Goal: Transaction & Acquisition: Purchase product/service

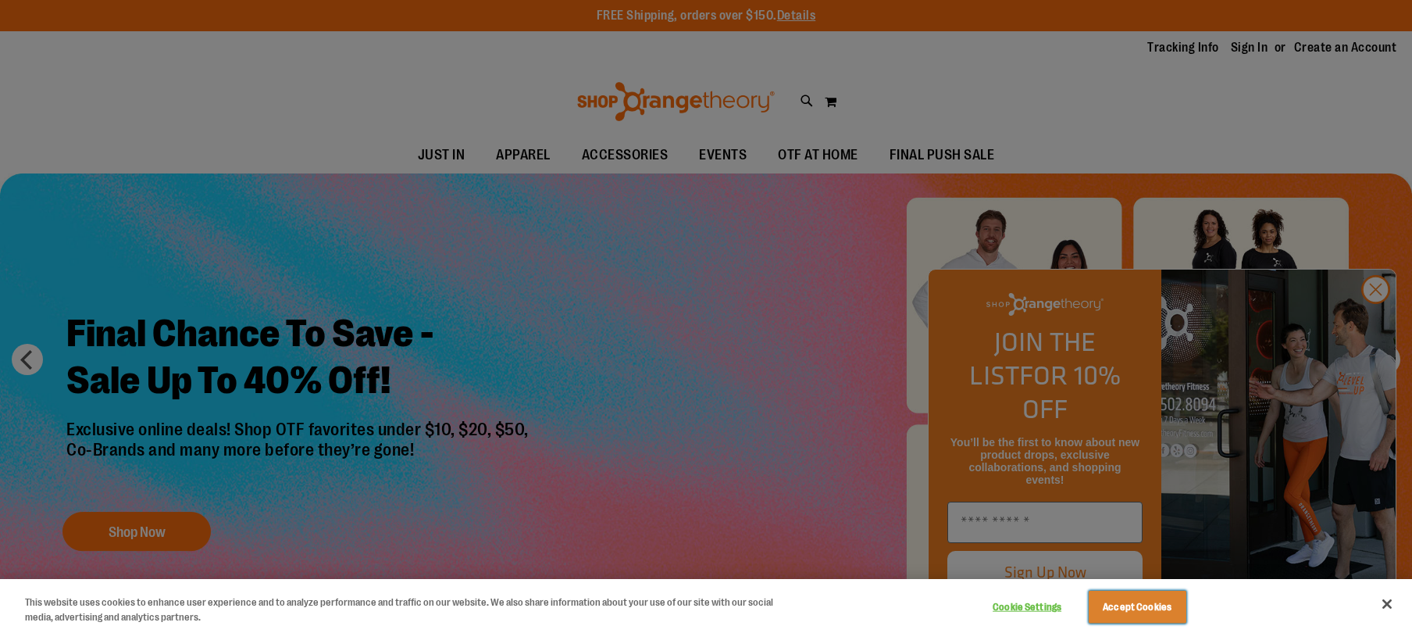
click at [1131, 603] on button "Accept Cookies" at bounding box center [1138, 606] width 98 height 33
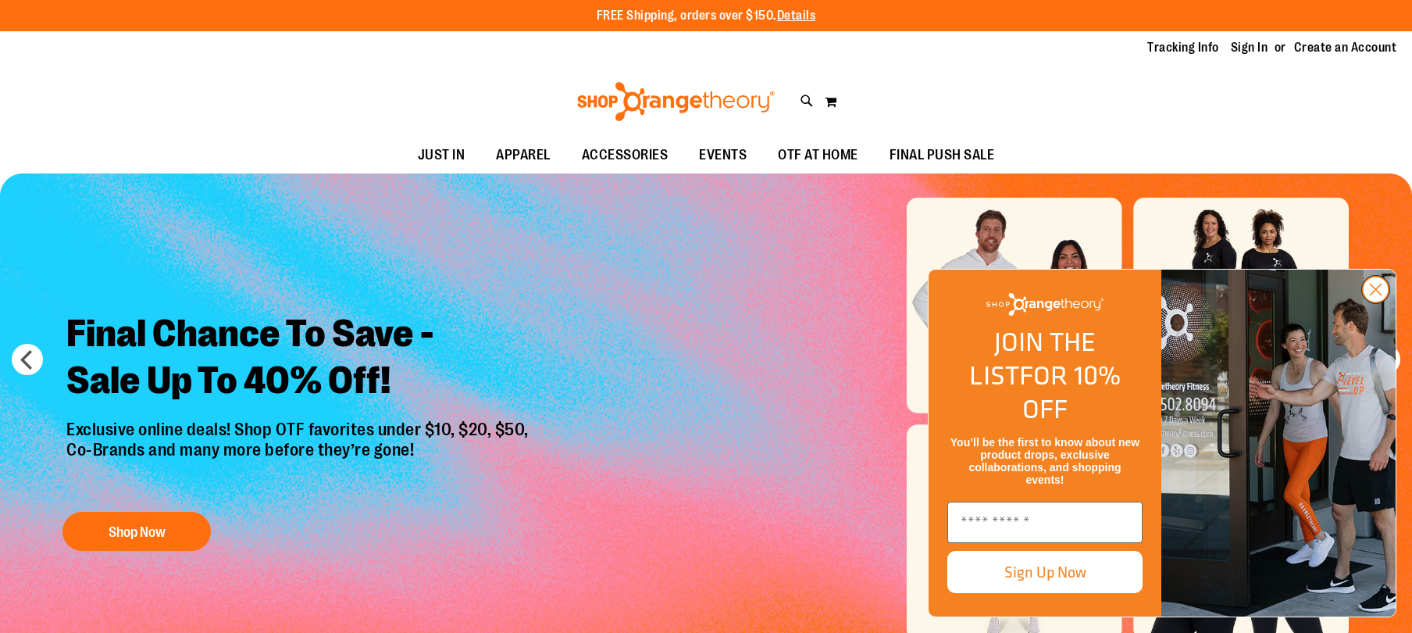
click at [1373, 302] on circle "Close dialog" at bounding box center [1376, 289] width 26 height 26
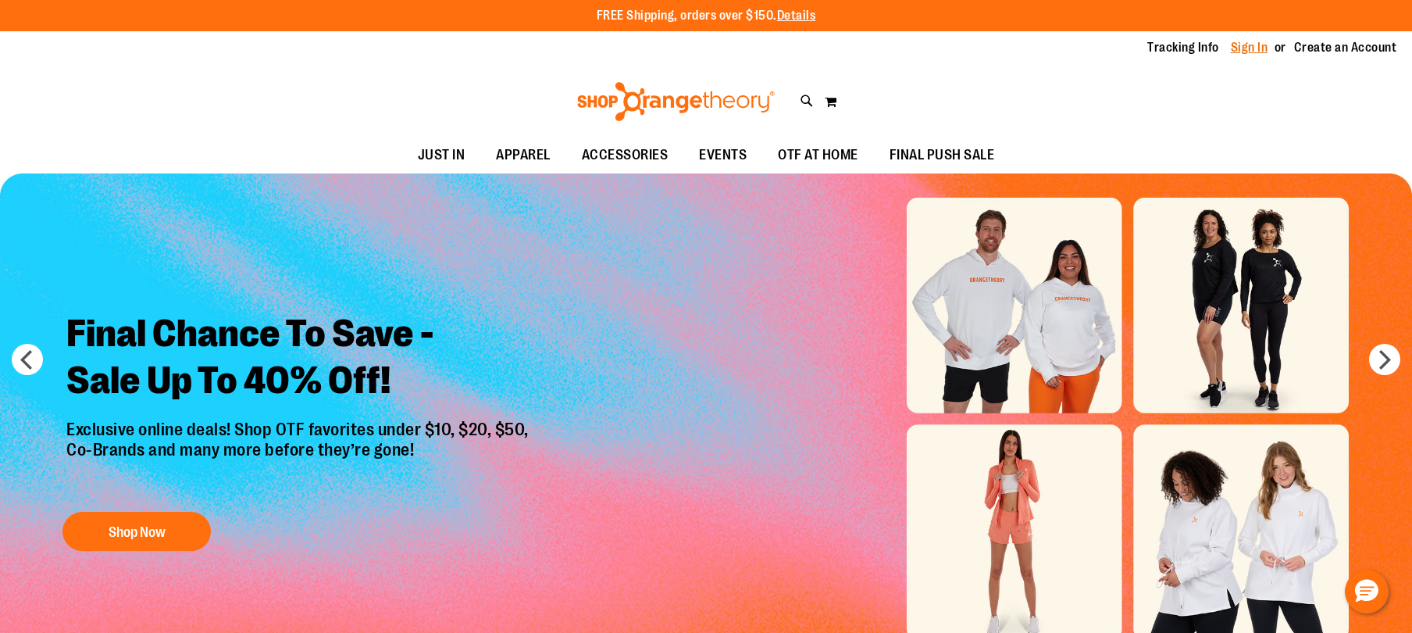
click at [1248, 45] on link "Sign In" at bounding box center [1249, 47] width 37 height 17
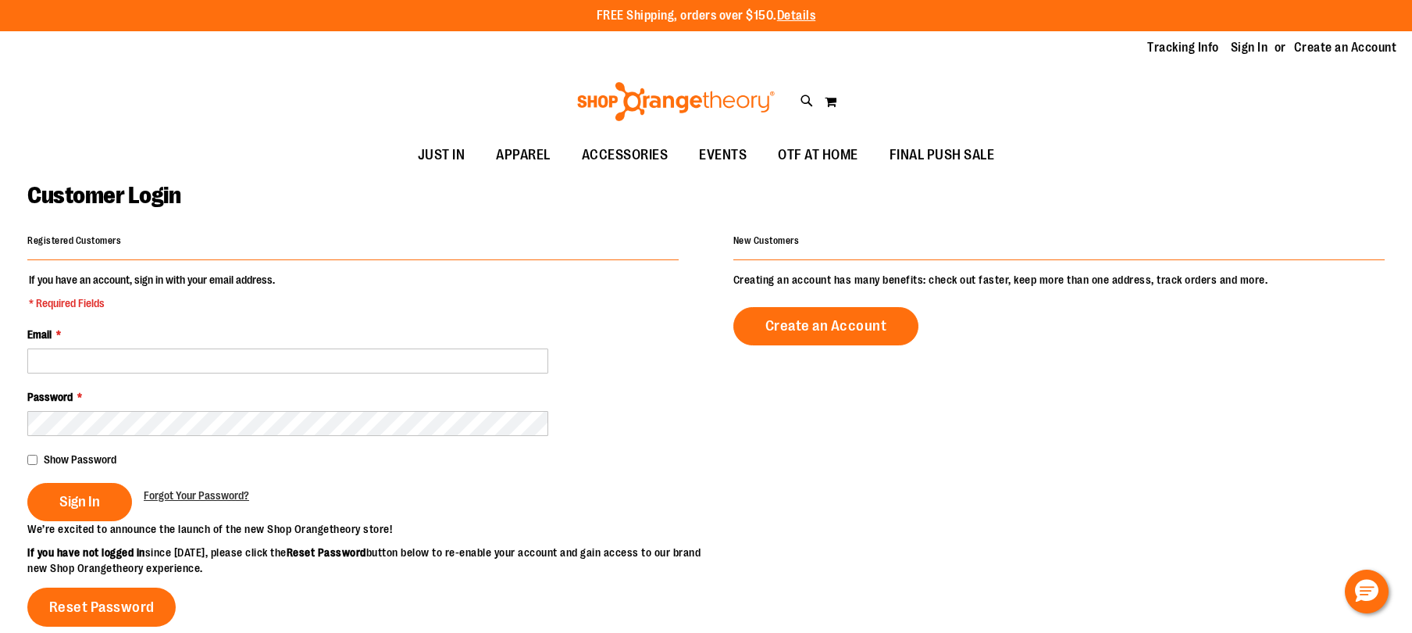
click at [1360, 445] on div "Registered Customers If you have an account, sign in with your email address. *…" at bounding box center [705, 484] width 1357 height 508
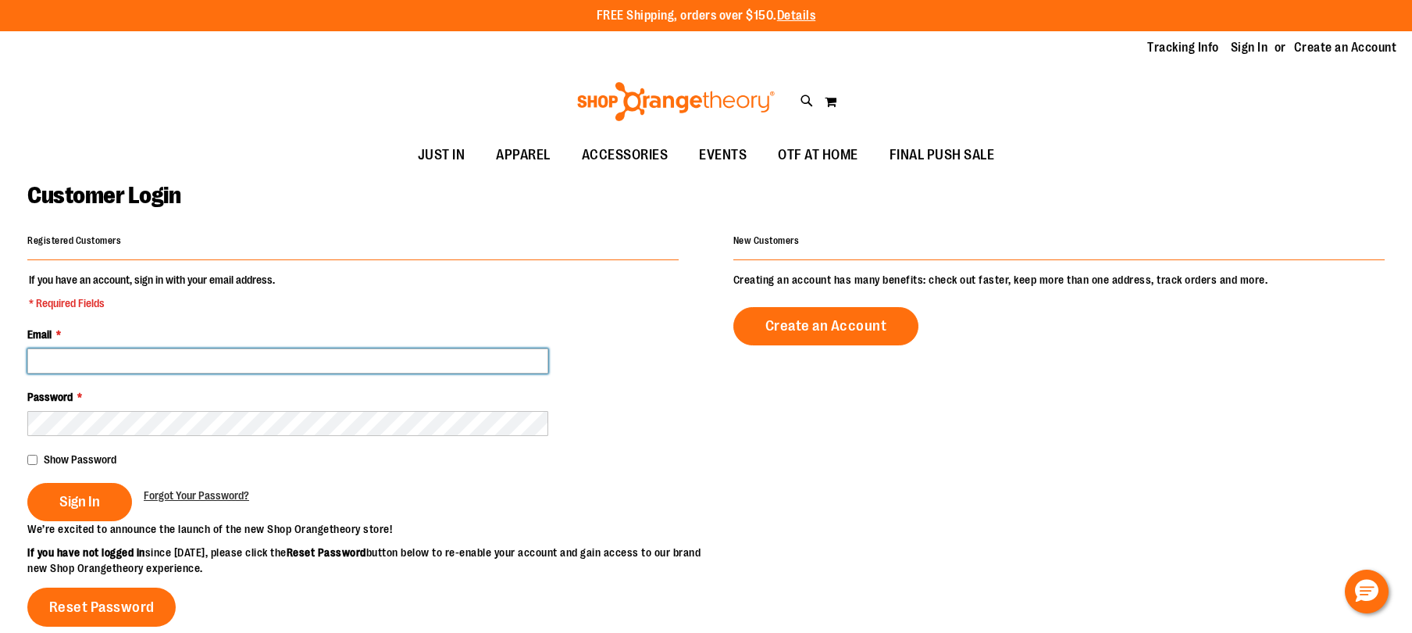
click at [227, 357] on input "Email *" at bounding box center [287, 360] width 521 height 25
click at [196, 357] on input "Email *" at bounding box center [287, 360] width 521 height 25
paste input "**********"
type input "**********"
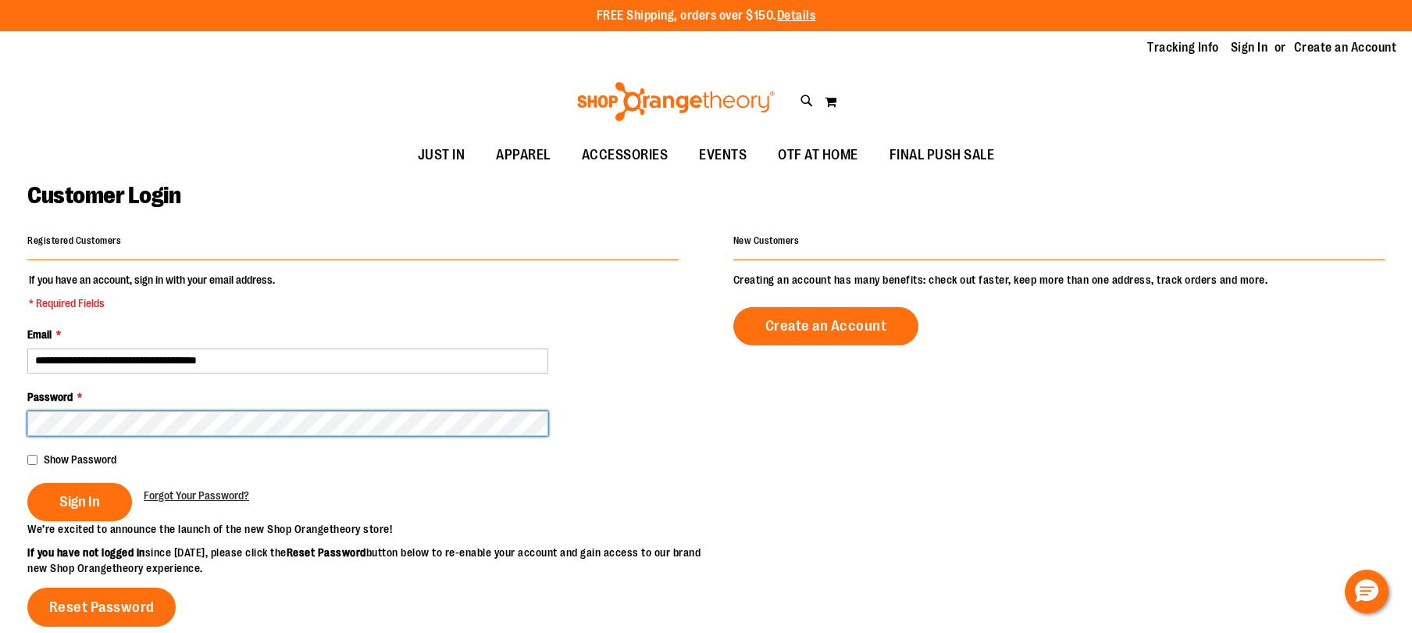
click at [27, 483] on button "Sign In" at bounding box center [79, 502] width 105 height 38
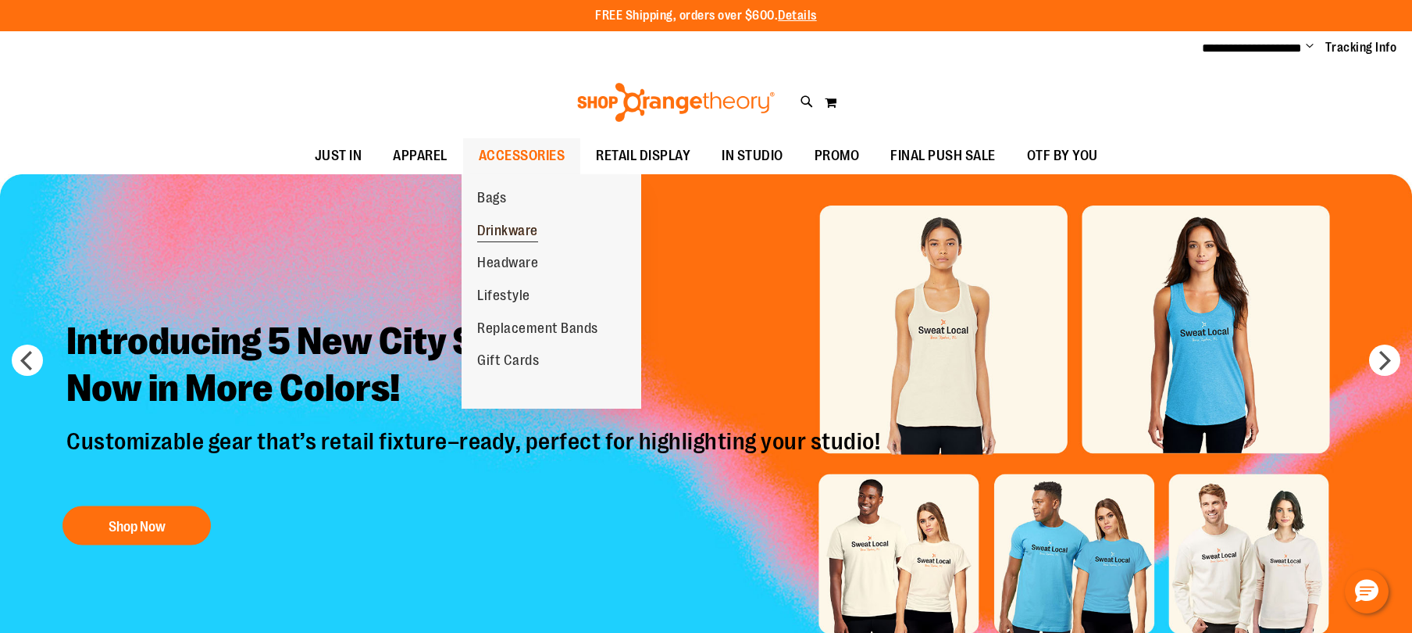
click at [518, 223] on link "Drinkware" at bounding box center [508, 231] width 92 height 33
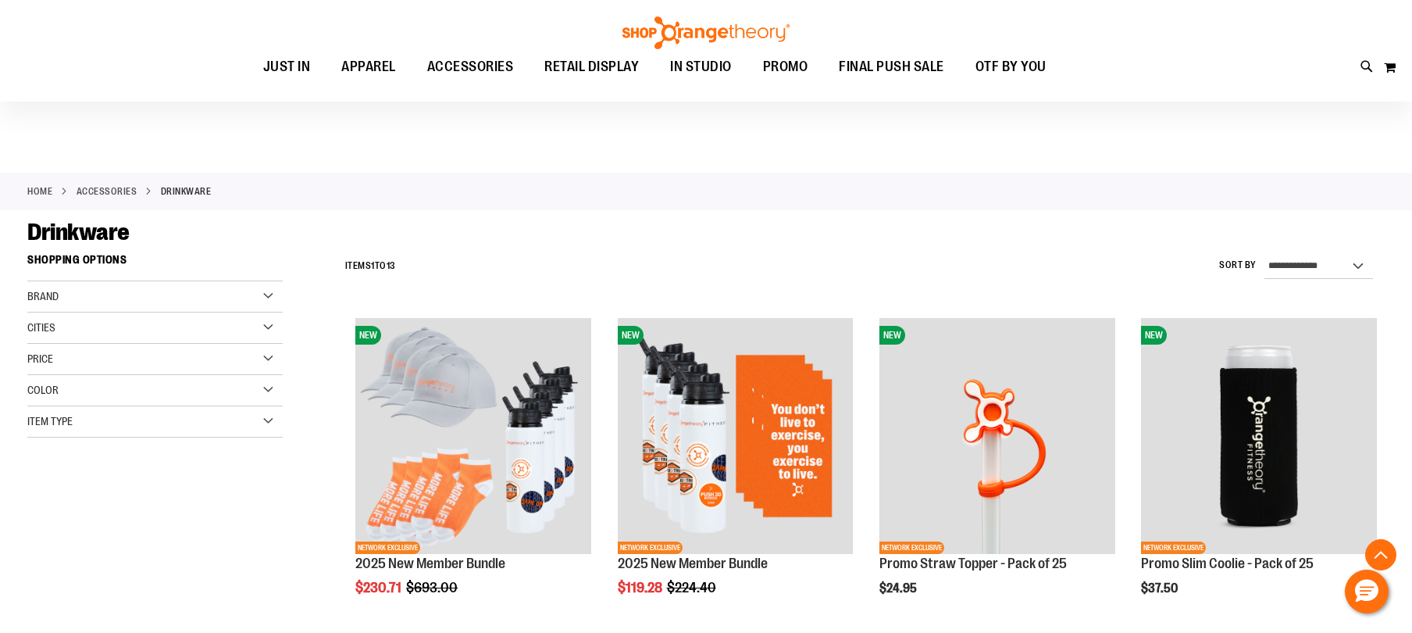
scroll to position [468, 0]
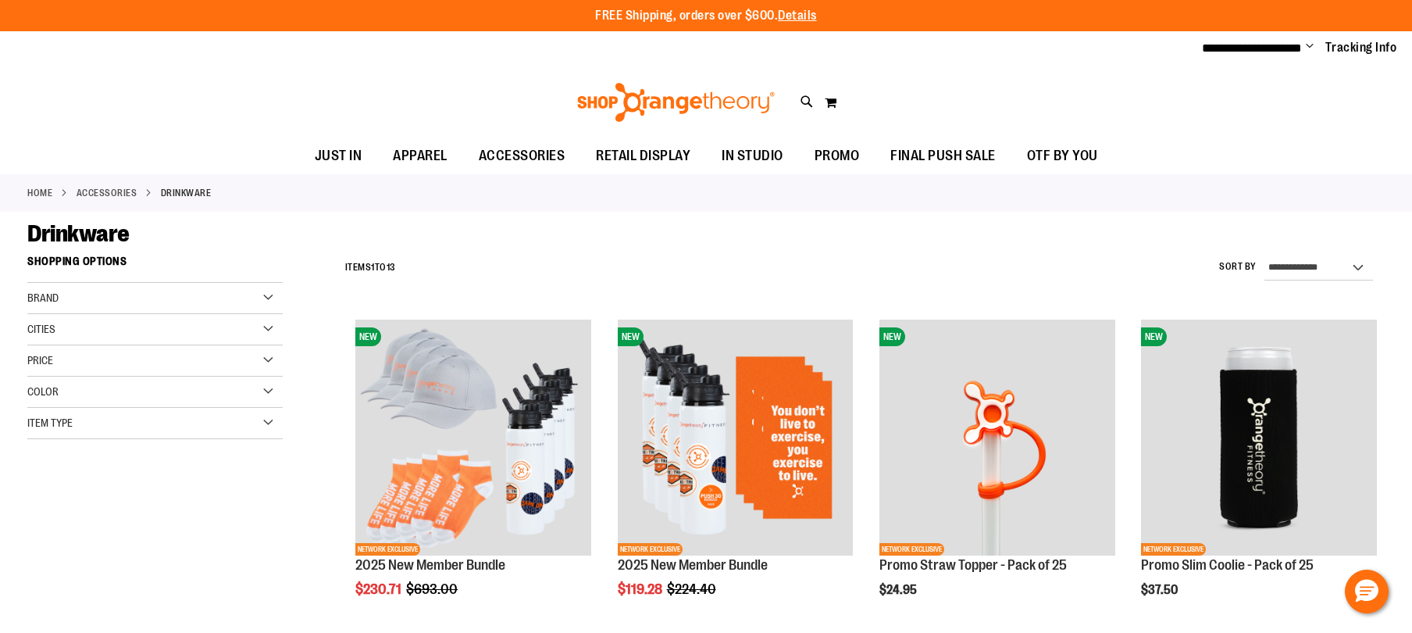
click at [805, 103] on icon at bounding box center [807, 102] width 13 height 18
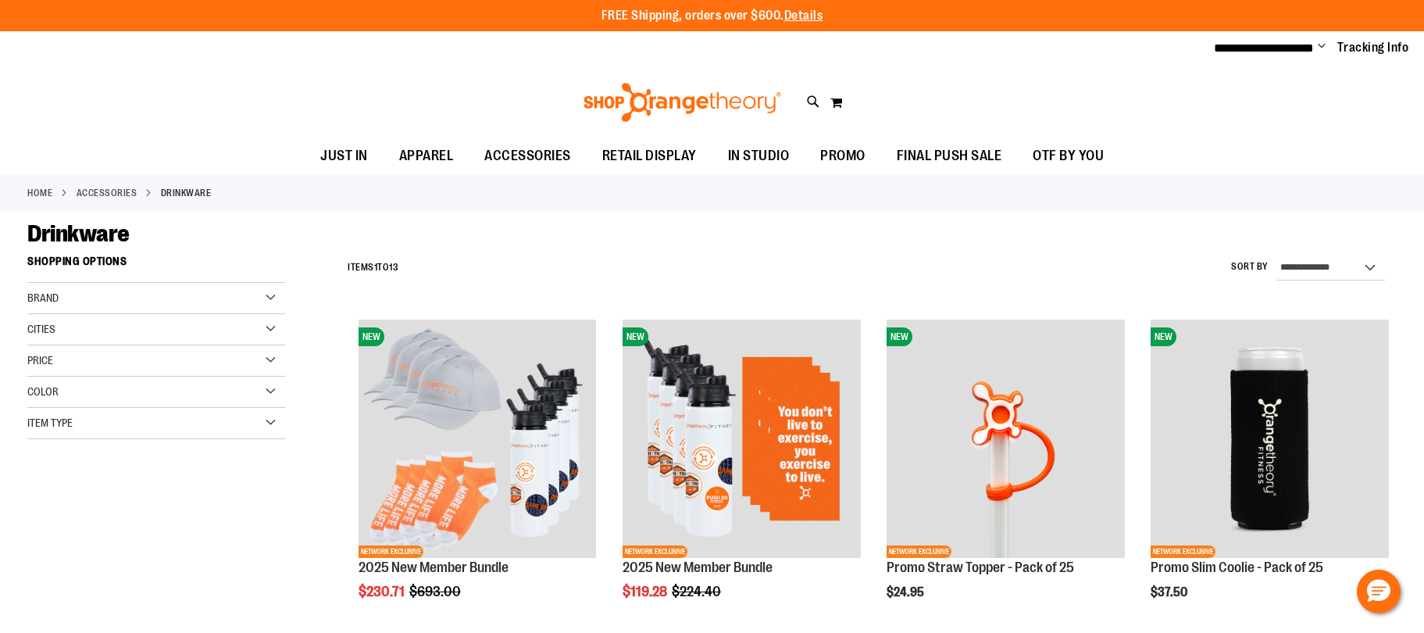
type input "******"
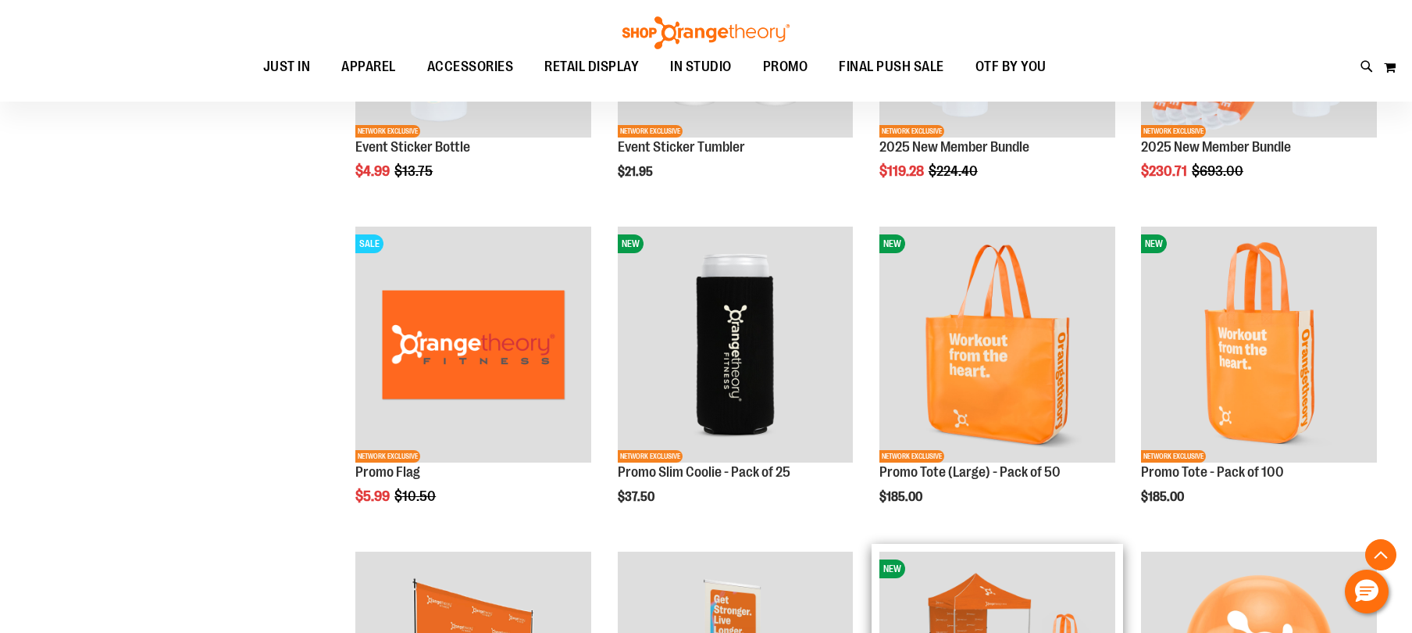
scroll to position [546, 0]
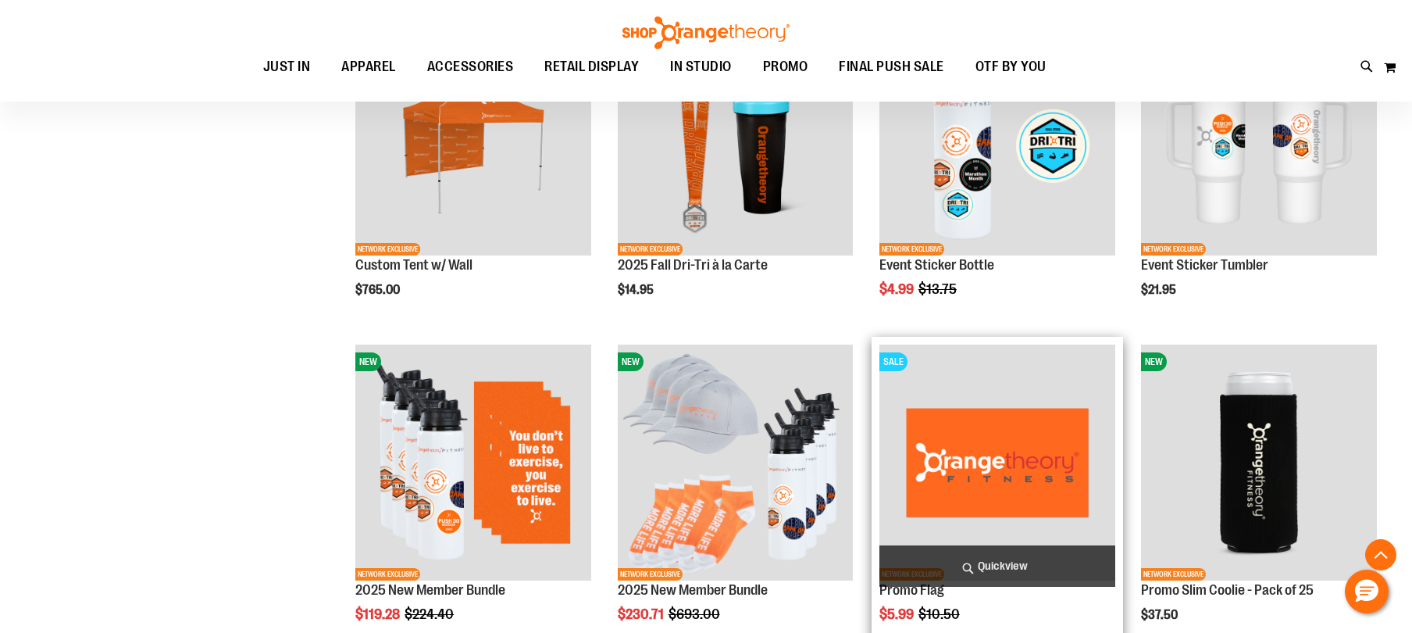
scroll to position [1249, 0]
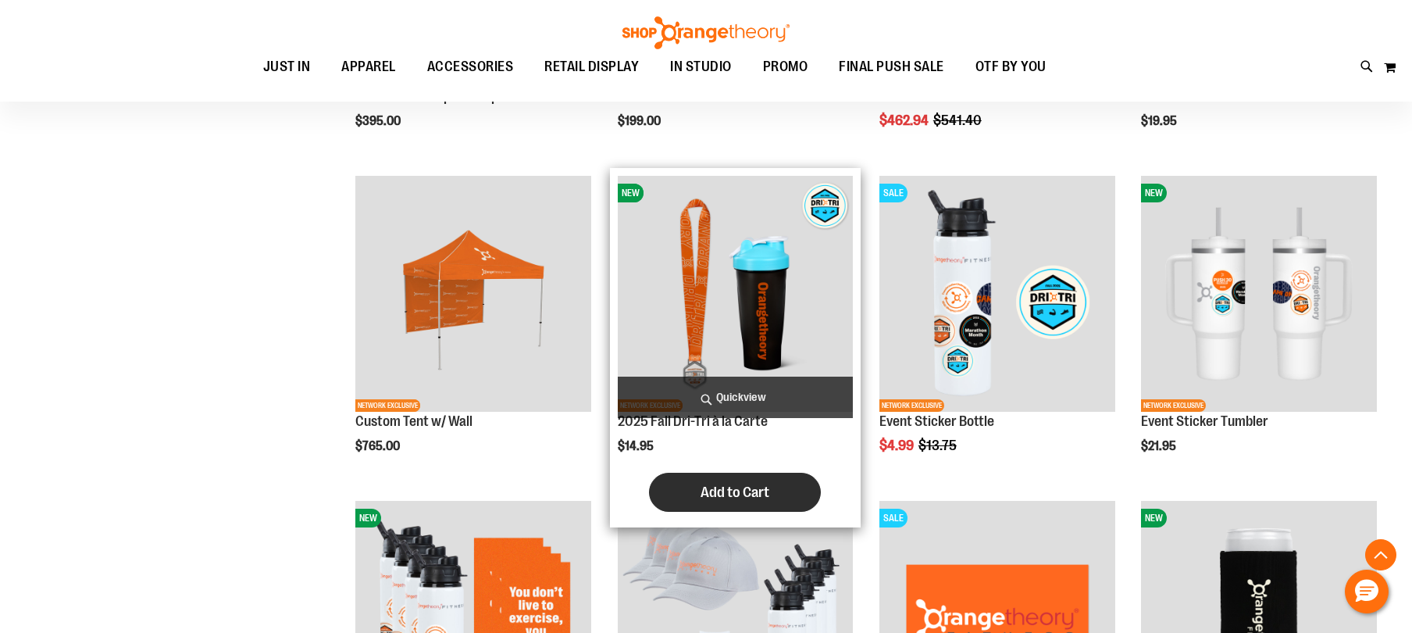
click at [755, 490] on span "Add to Cart" at bounding box center [735, 491] width 69 height 17
click at [743, 494] on span "Add to Cart" at bounding box center [735, 491] width 69 height 17
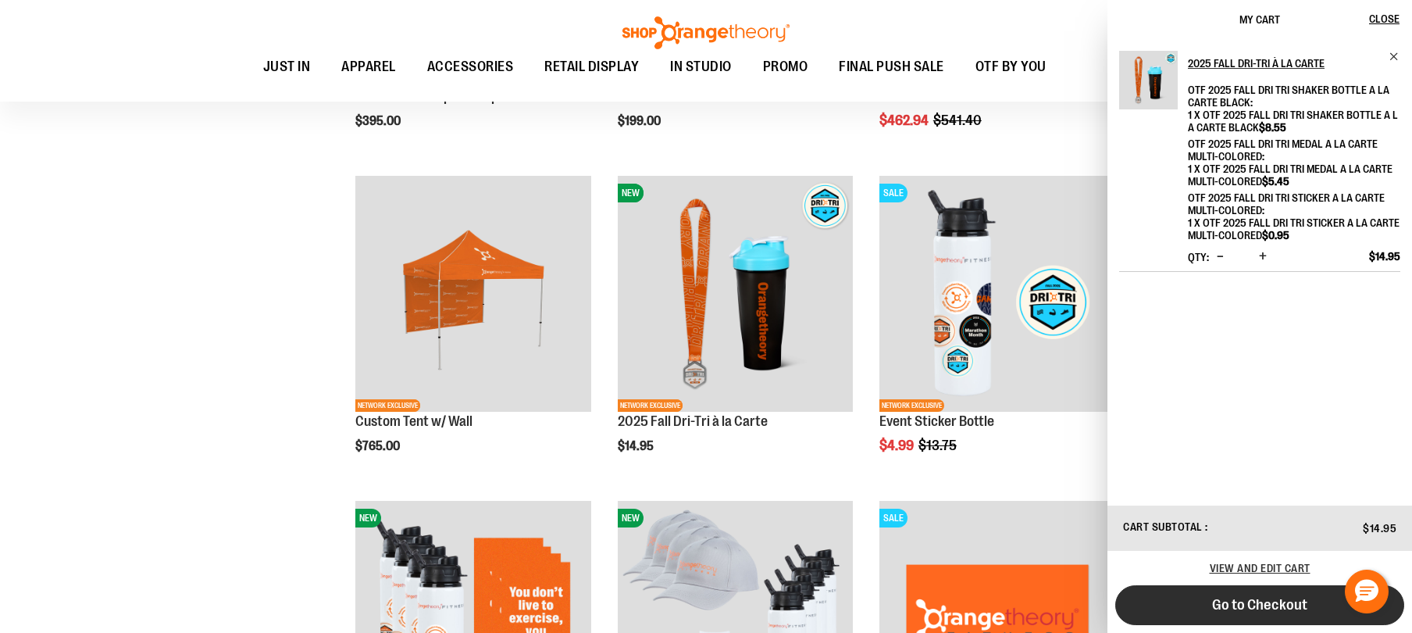
click at [1179, 610] on button "Go to Checkout" at bounding box center [1259, 605] width 289 height 40
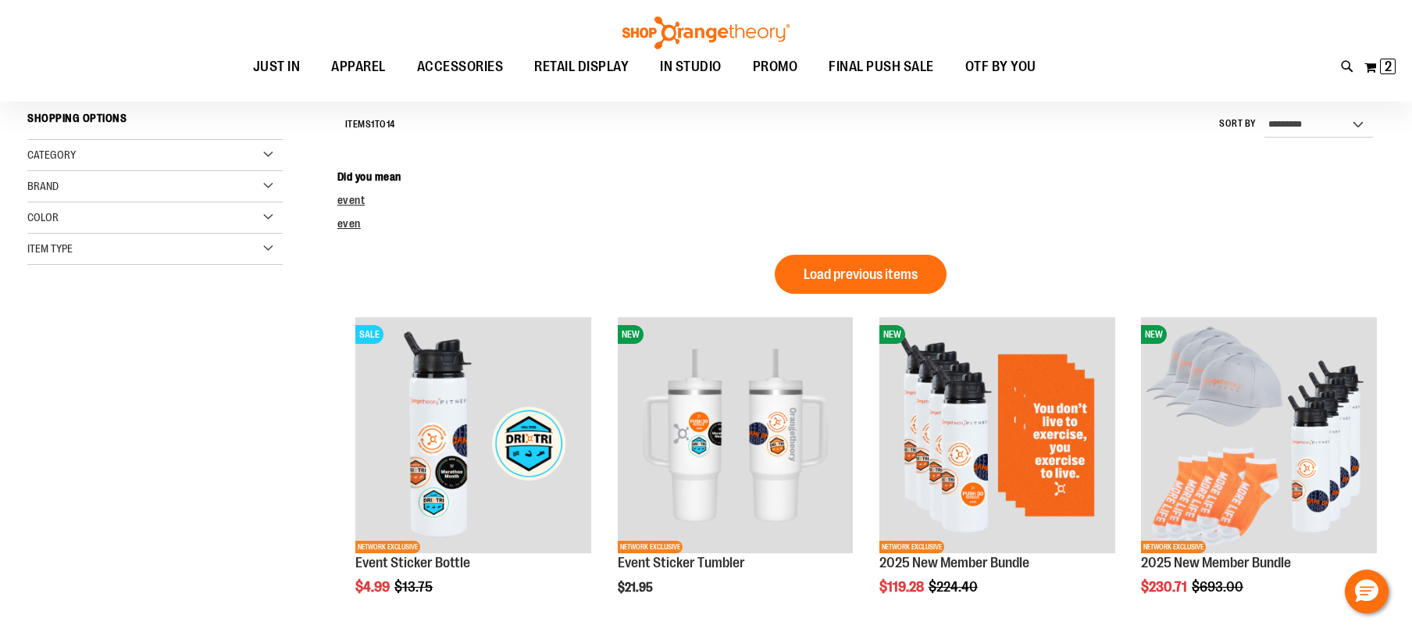
scroll to position [155, 0]
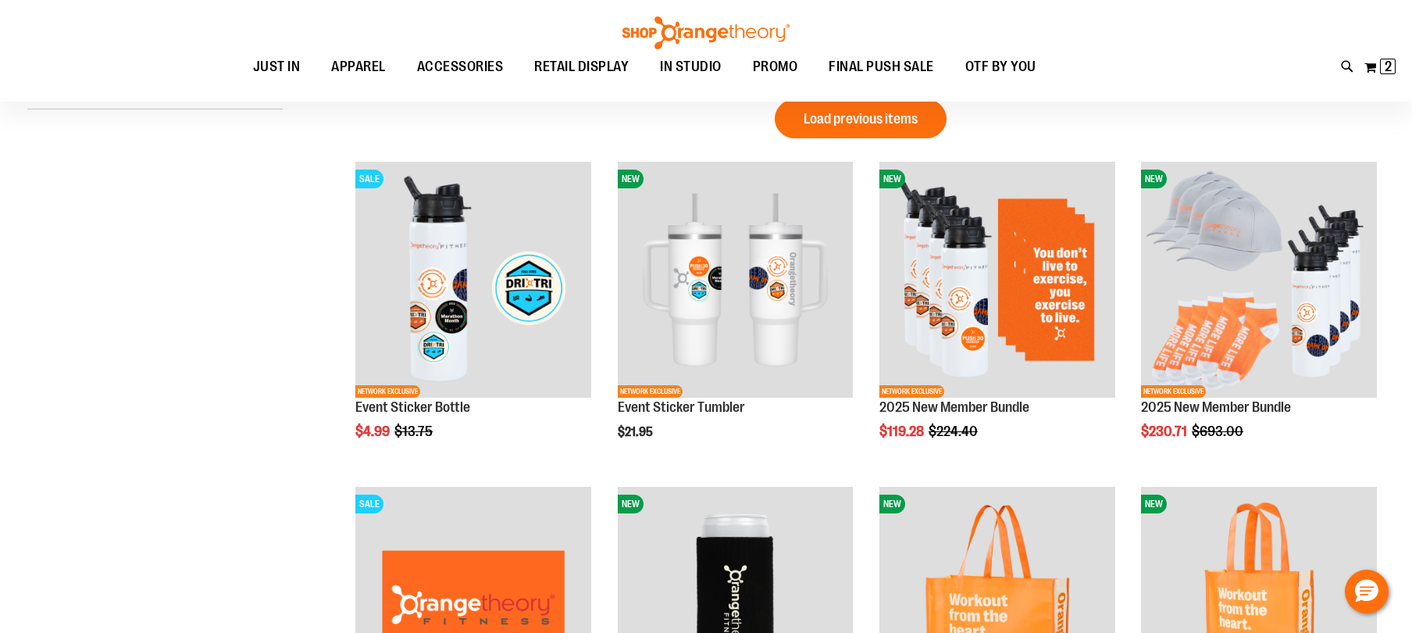
click at [1383, 65] on span "2 2 items" at bounding box center [1388, 67] width 16 height 16
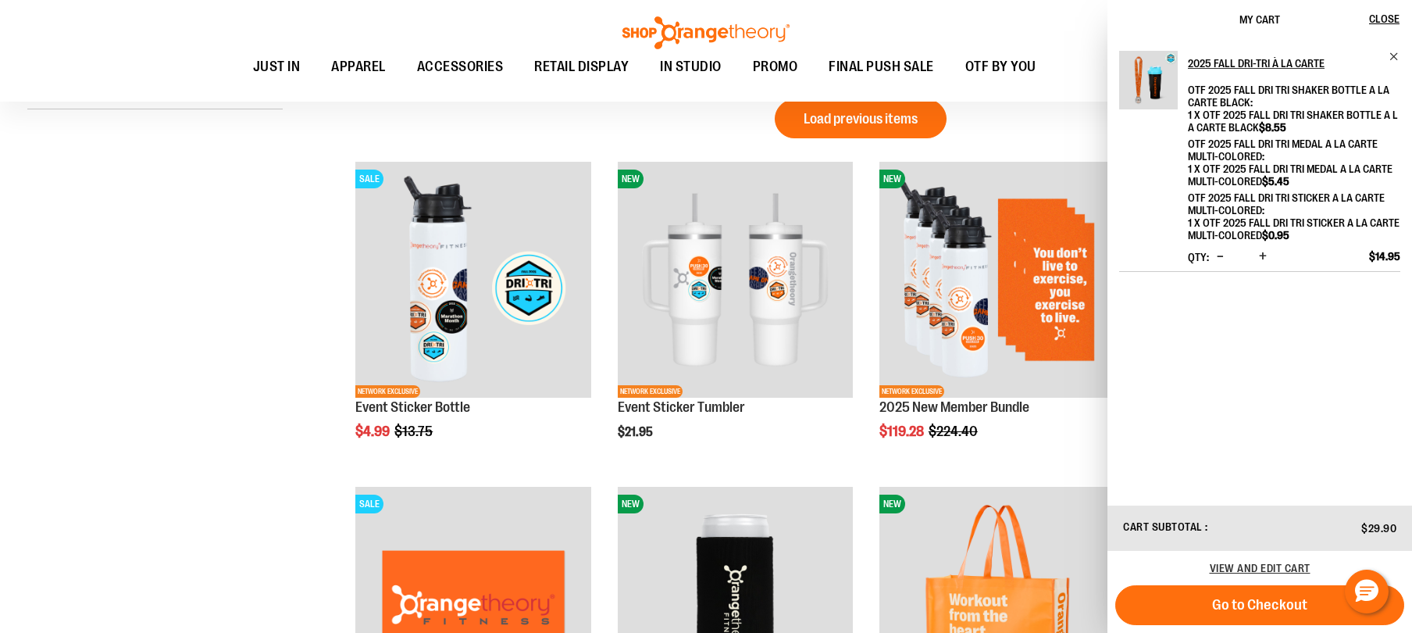
click at [1262, 251] on span "Increase product quantity" at bounding box center [1263, 256] width 8 height 16
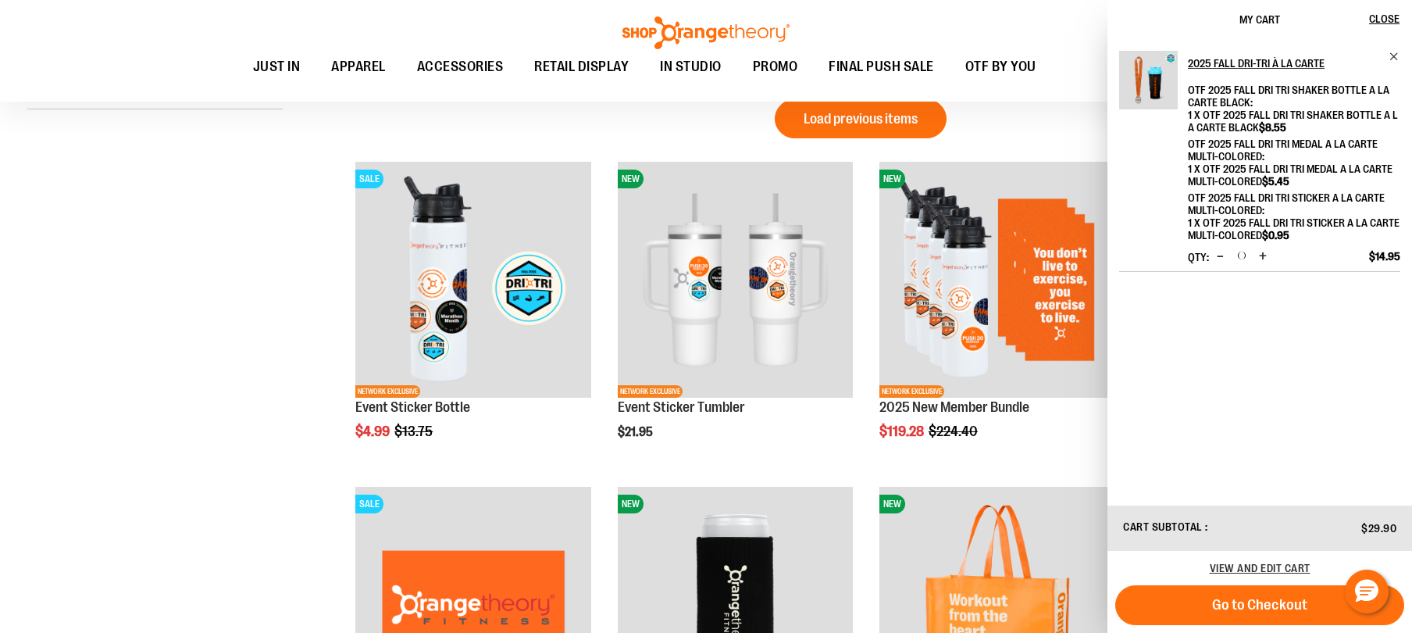
click at [1262, 251] on span "Increase product quantity" at bounding box center [1263, 256] width 8 height 16
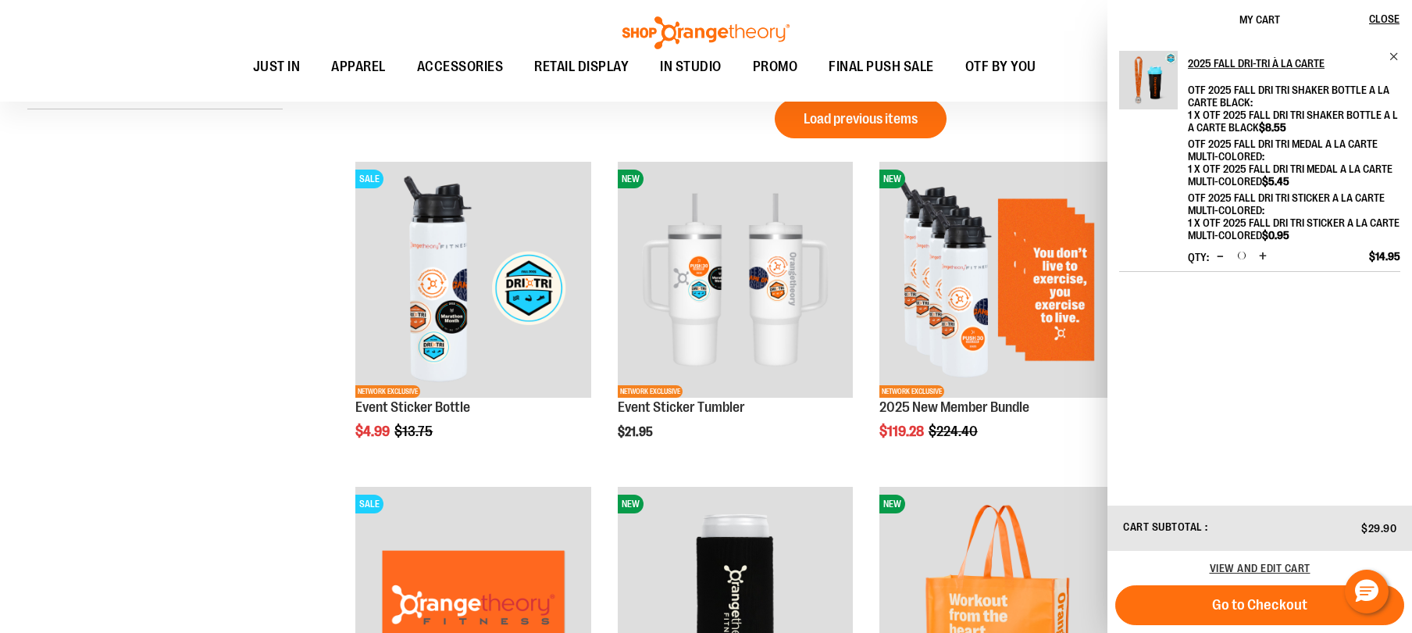
click at [1262, 251] on span "Increase product quantity" at bounding box center [1263, 256] width 8 height 16
click at [1264, 259] on span "Increase product quantity" at bounding box center [1263, 256] width 8 height 16
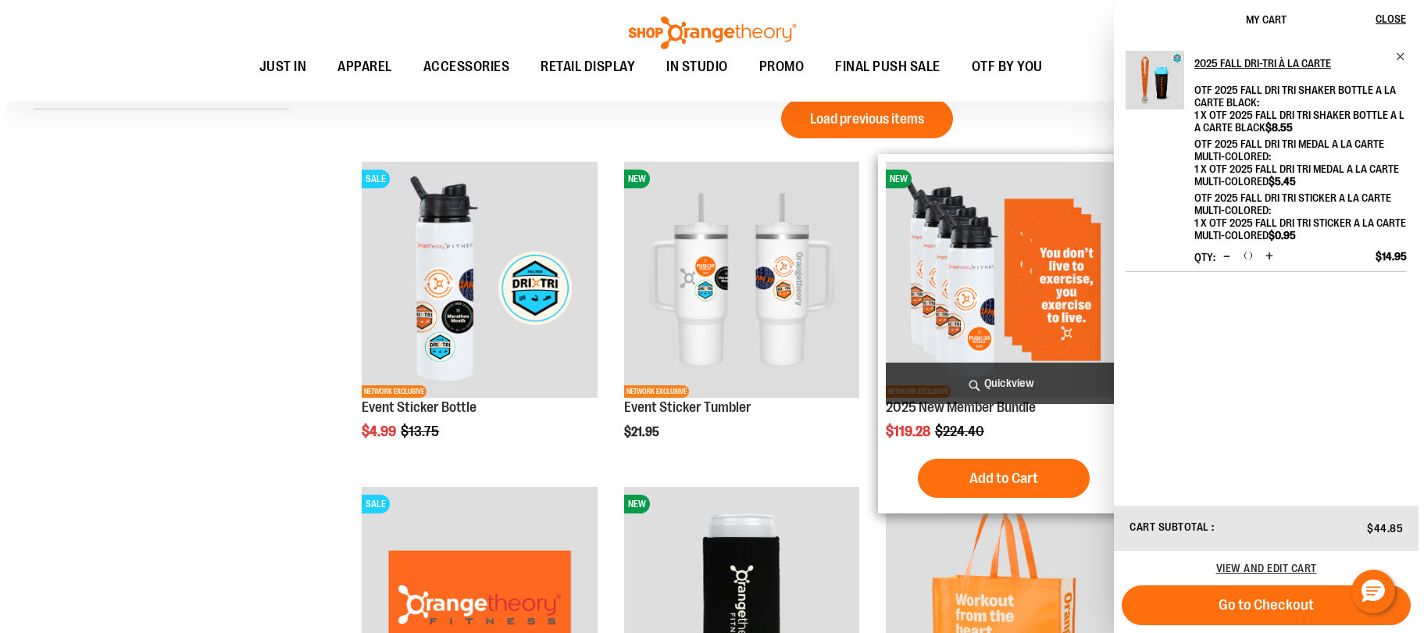
scroll to position [468, 0]
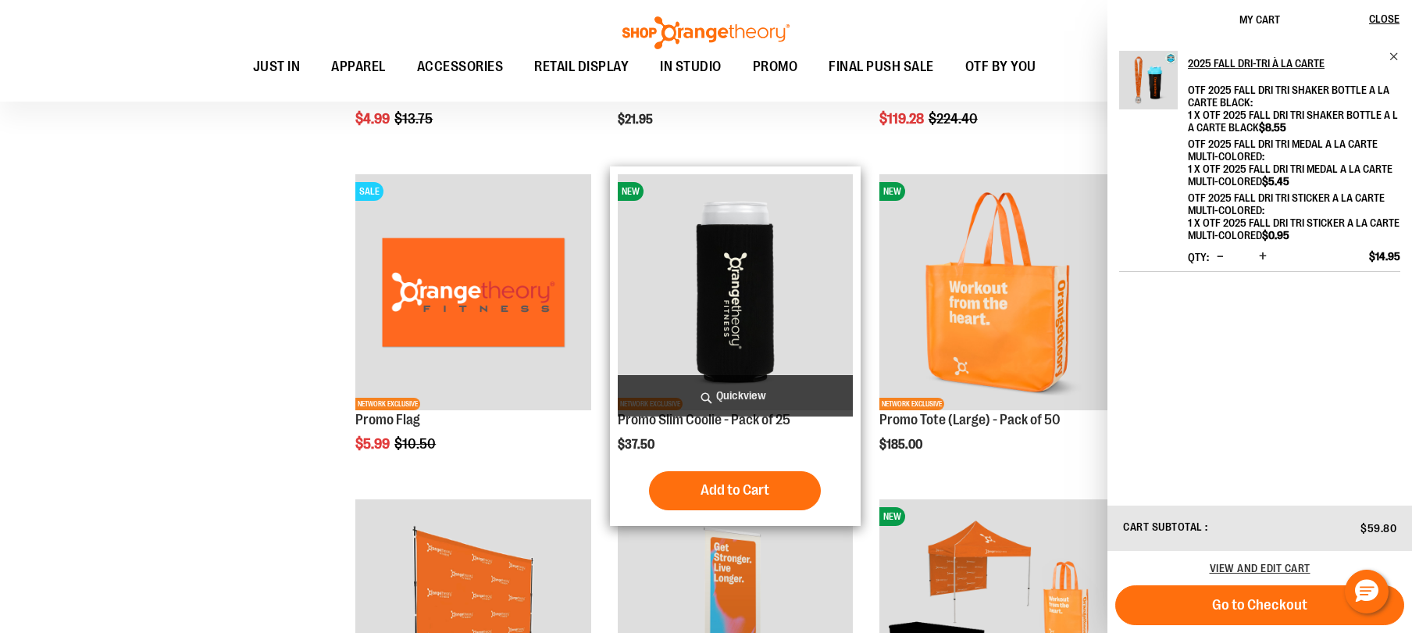
click at [705, 390] on span "Quickview" at bounding box center [736, 395] width 236 height 41
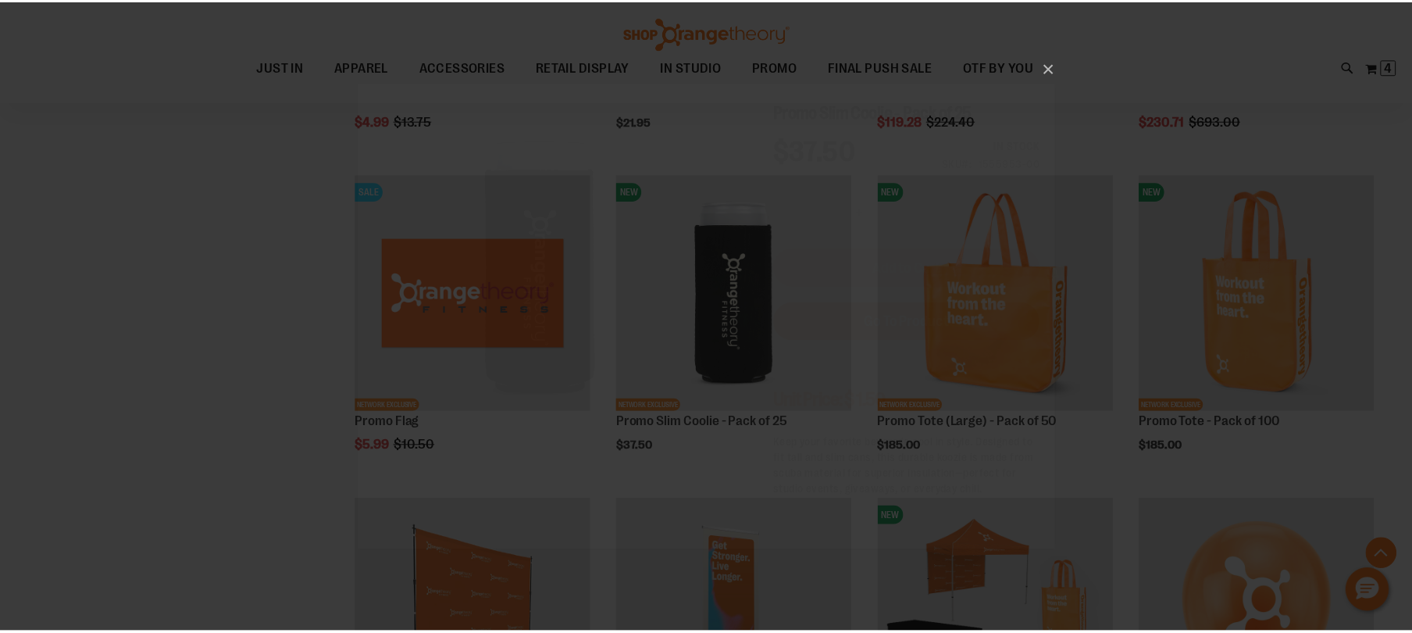
scroll to position [0, 0]
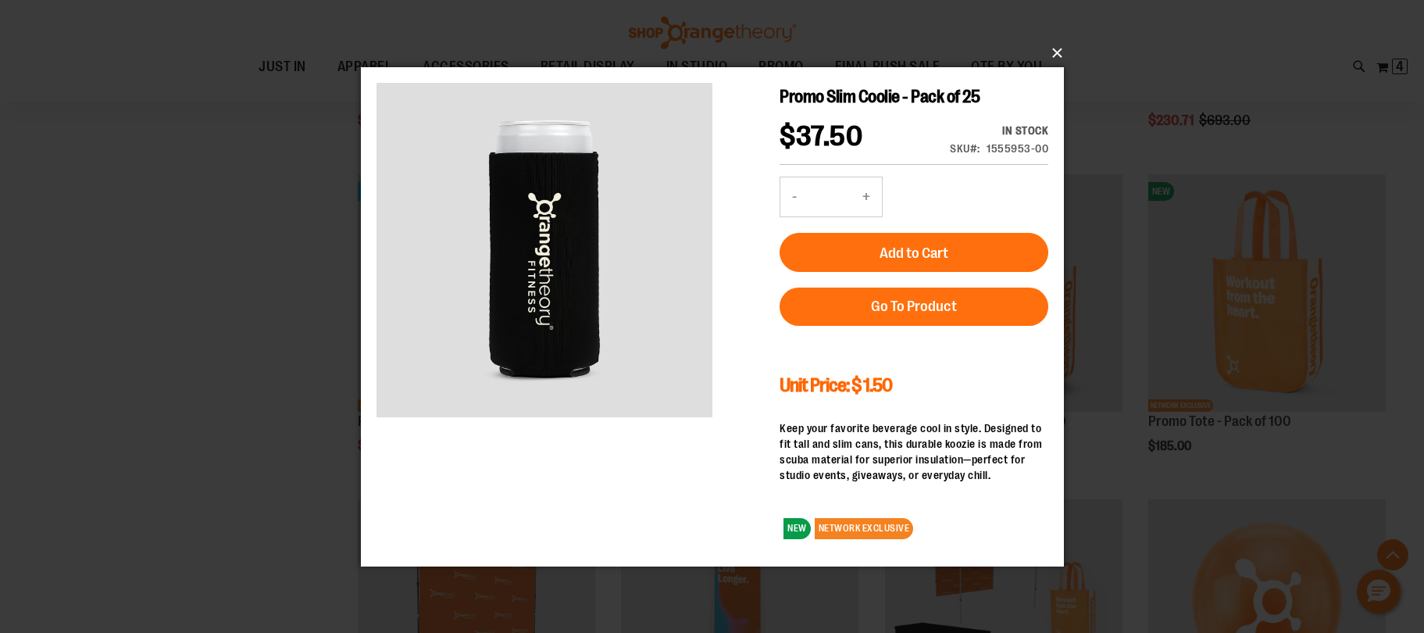
click at [1065, 52] on button "×" at bounding box center [717, 53] width 703 height 34
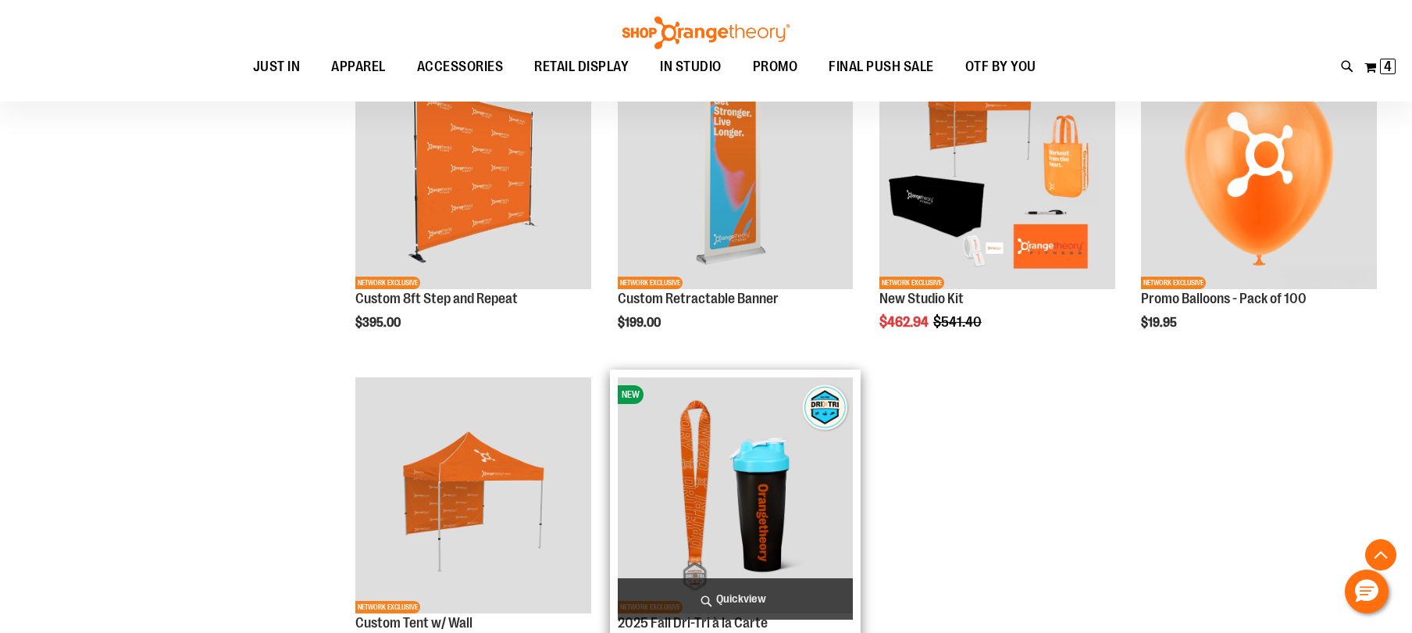
scroll to position [1093, 0]
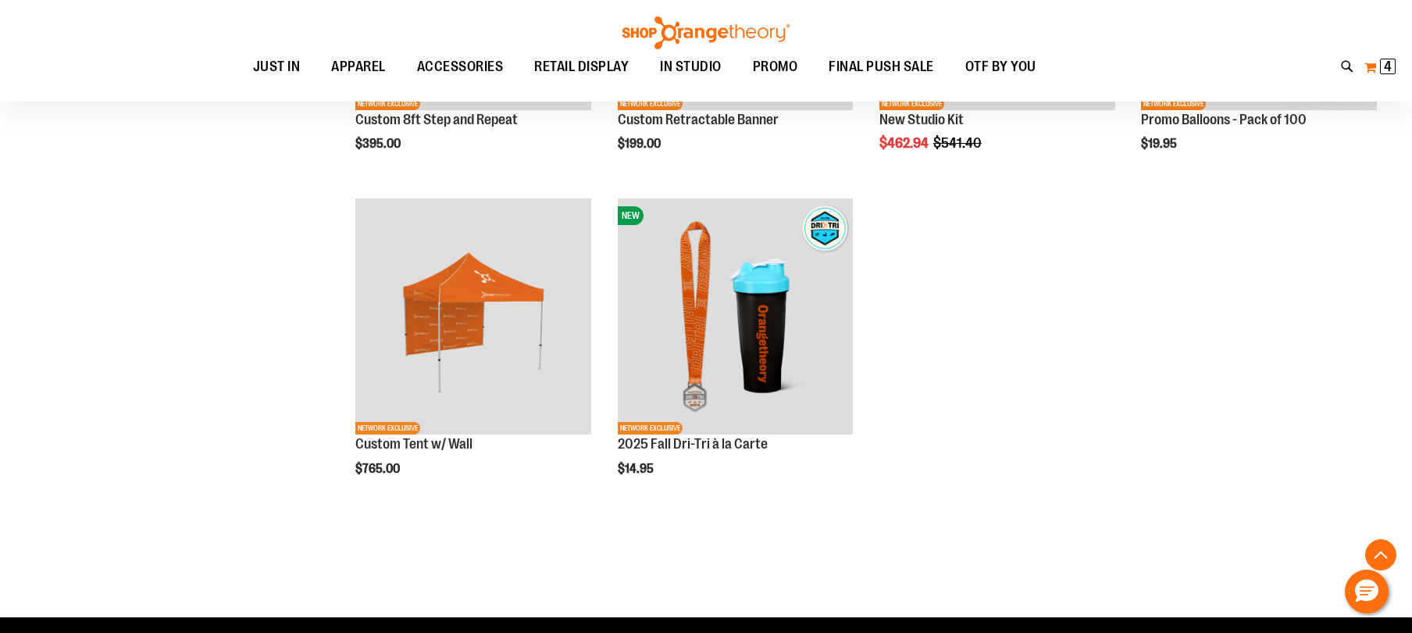
click at [1379, 61] on button "My Cart 4 4 items" at bounding box center [1380, 67] width 33 height 25
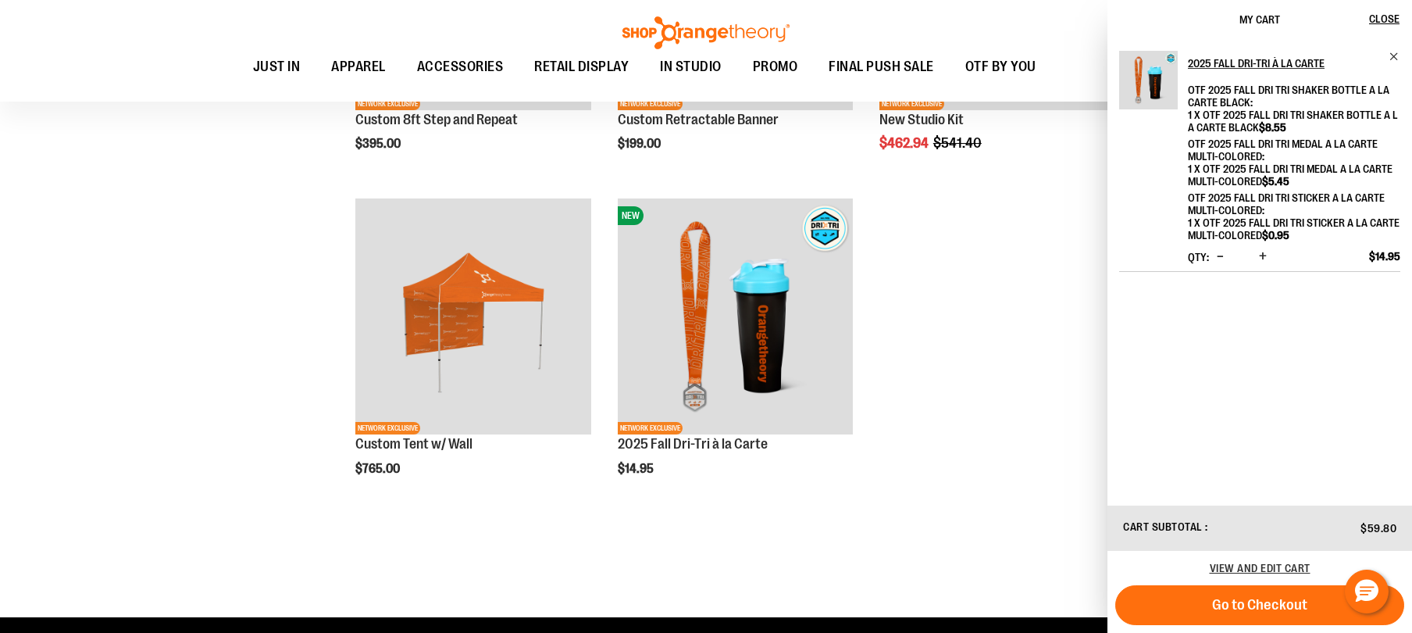
click at [1265, 255] on span "Increase product quantity" at bounding box center [1263, 256] width 8 height 16
click at [1267, 254] on button "Increase product quantity" at bounding box center [1263, 257] width 16 height 16
click at [1266, 255] on button "Increase product quantity" at bounding box center [1263, 257] width 16 height 16
click at [1261, 255] on span "Increase product quantity" at bounding box center [1263, 256] width 8 height 16
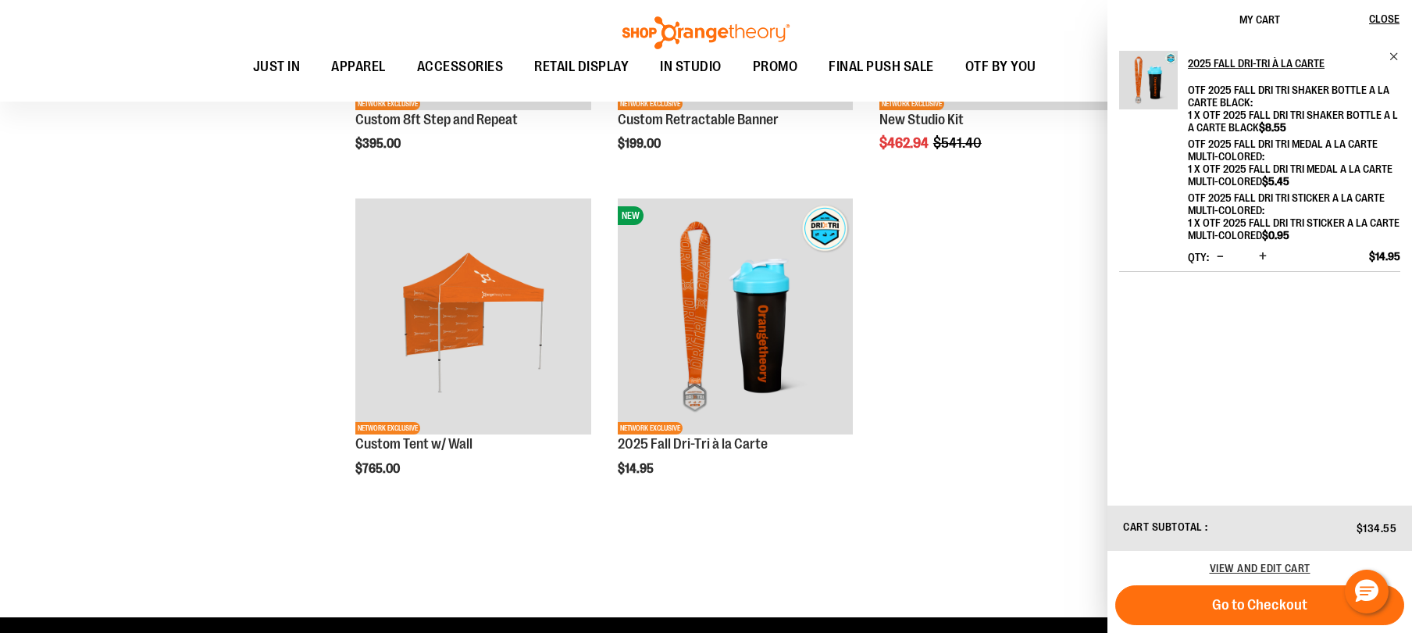
click at [1259, 252] on span "Increase product quantity" at bounding box center [1263, 256] width 8 height 16
click at [1262, 256] on span "Increase product quantity" at bounding box center [1263, 256] width 8 height 16
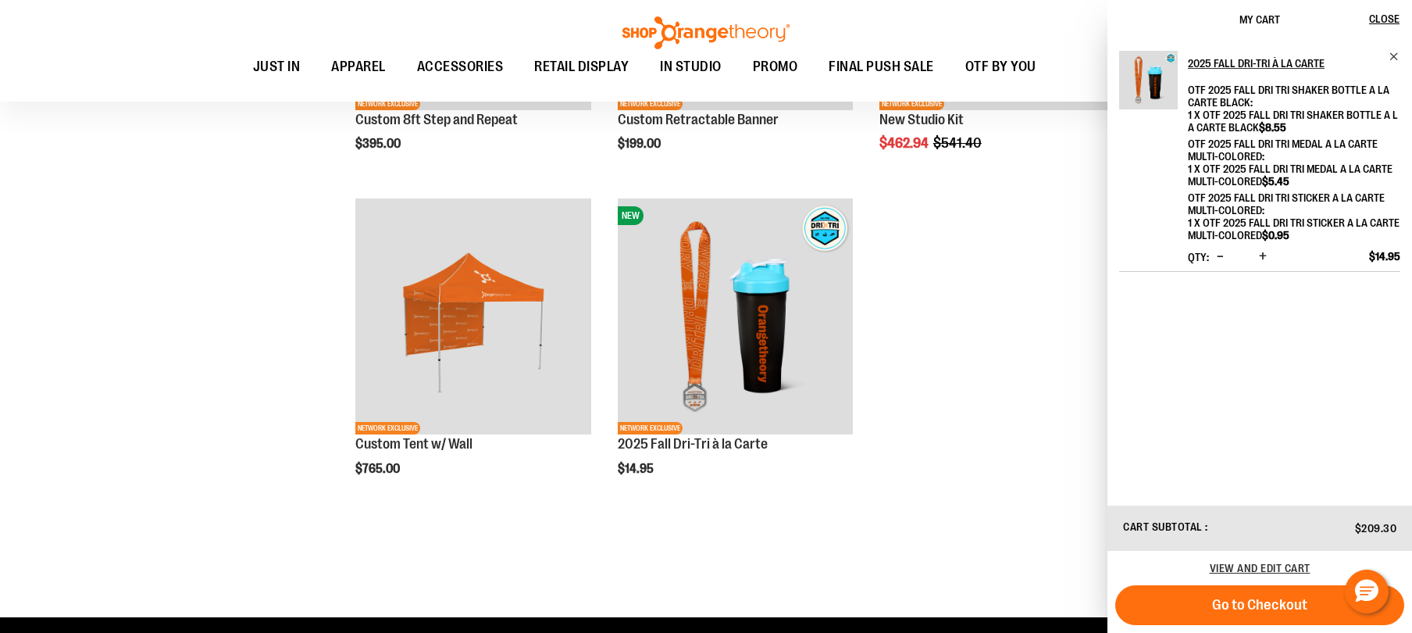
click at [1255, 255] on button "Increase product quantity" at bounding box center [1263, 257] width 16 height 16
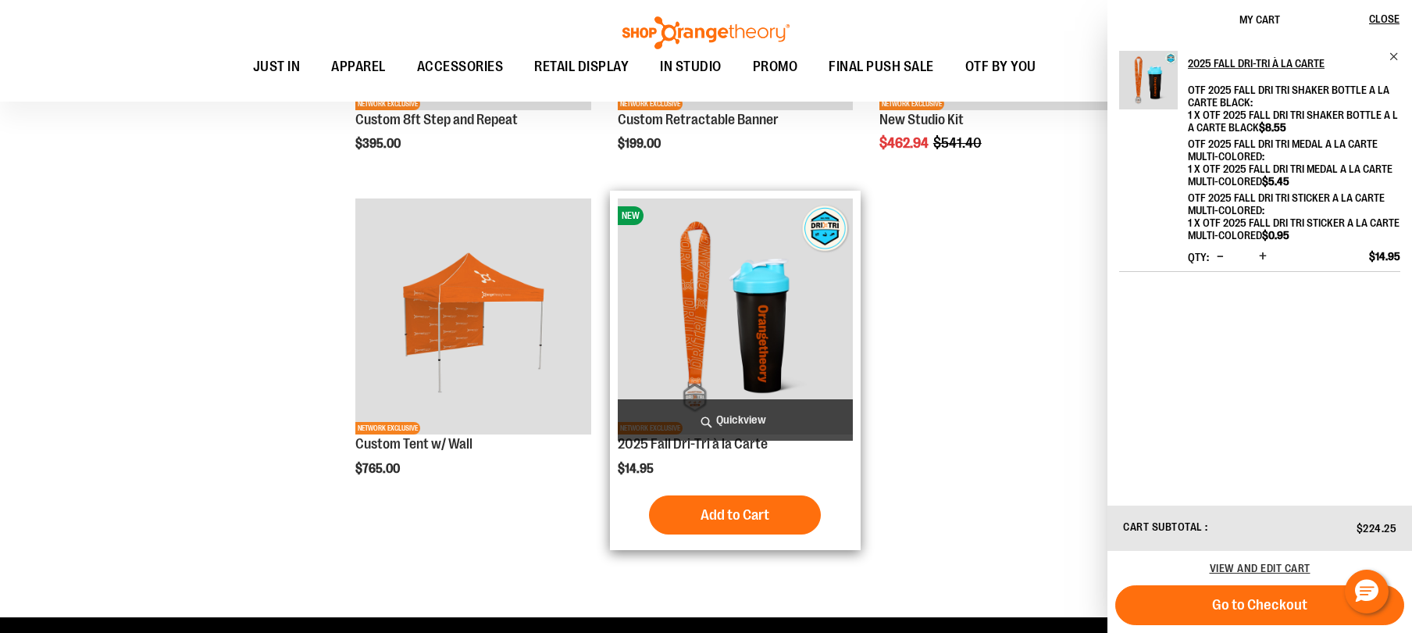
click at [753, 295] on img "product" at bounding box center [736, 316] width 236 height 236
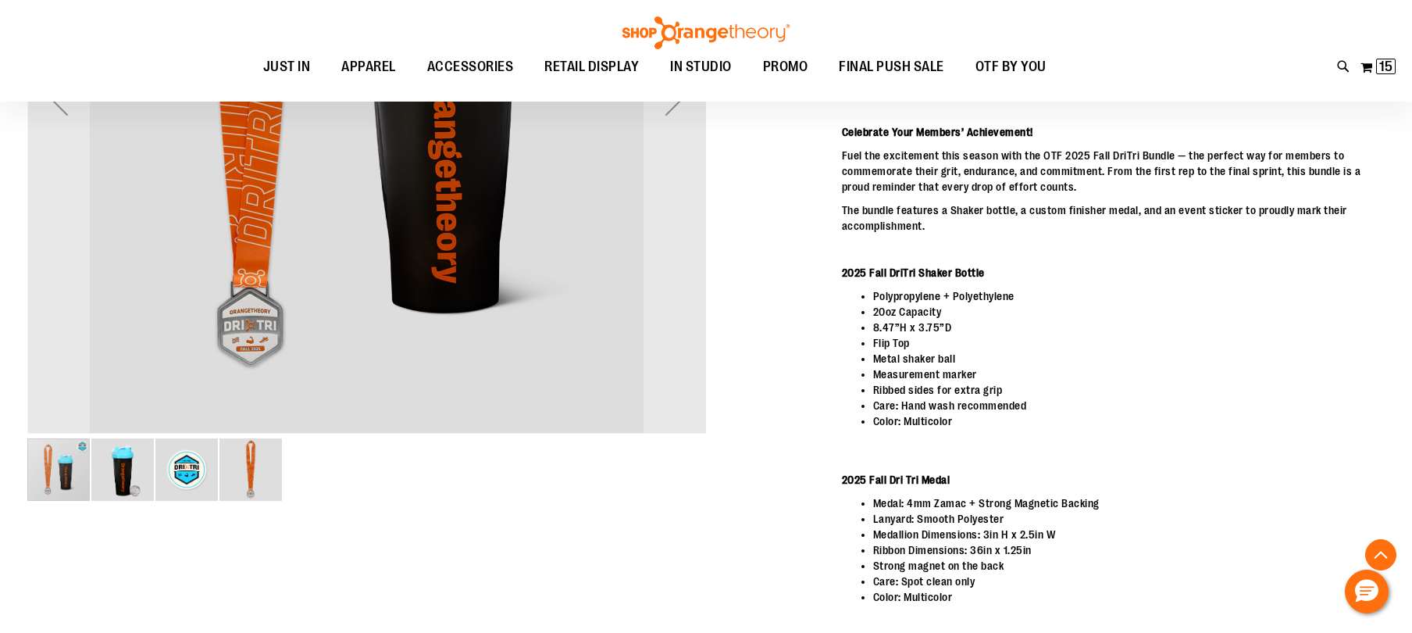
scroll to position [295, 0]
click at [42, 476] on div "carousel" at bounding box center [58, 470] width 62 height 62
click at [101, 471] on img "image 2 of 4" at bounding box center [122, 470] width 62 height 62
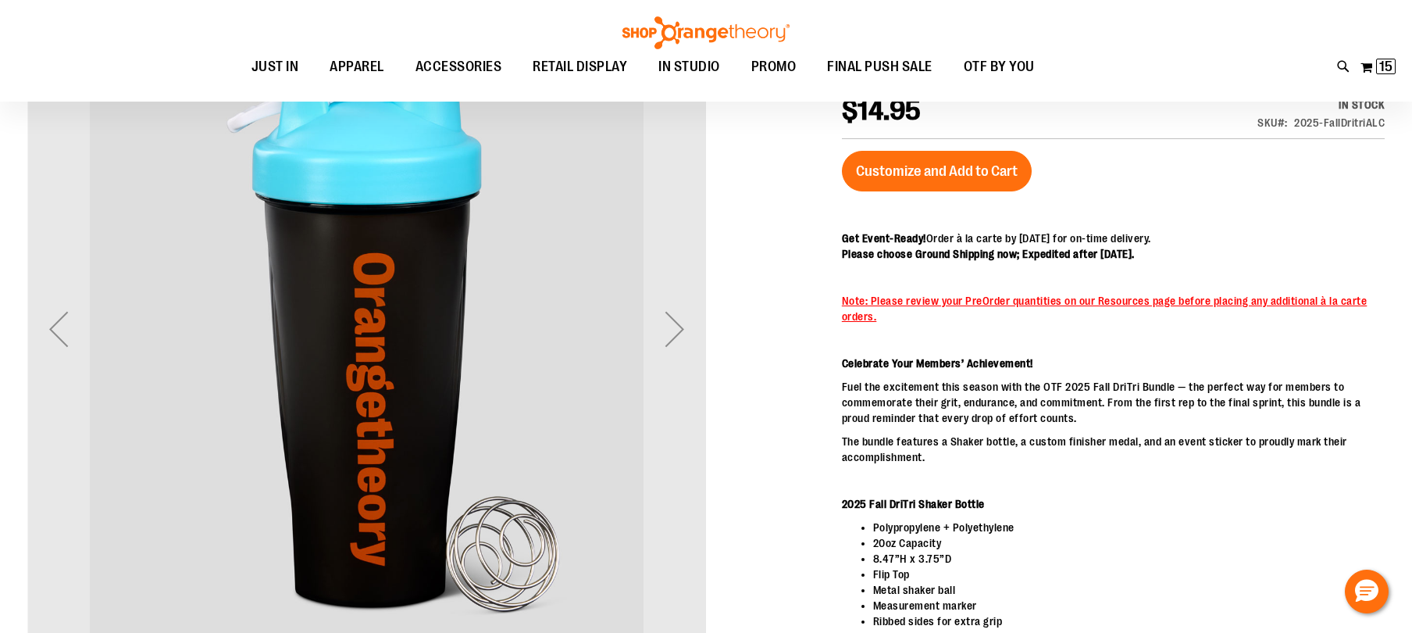
scroll to position [61, 0]
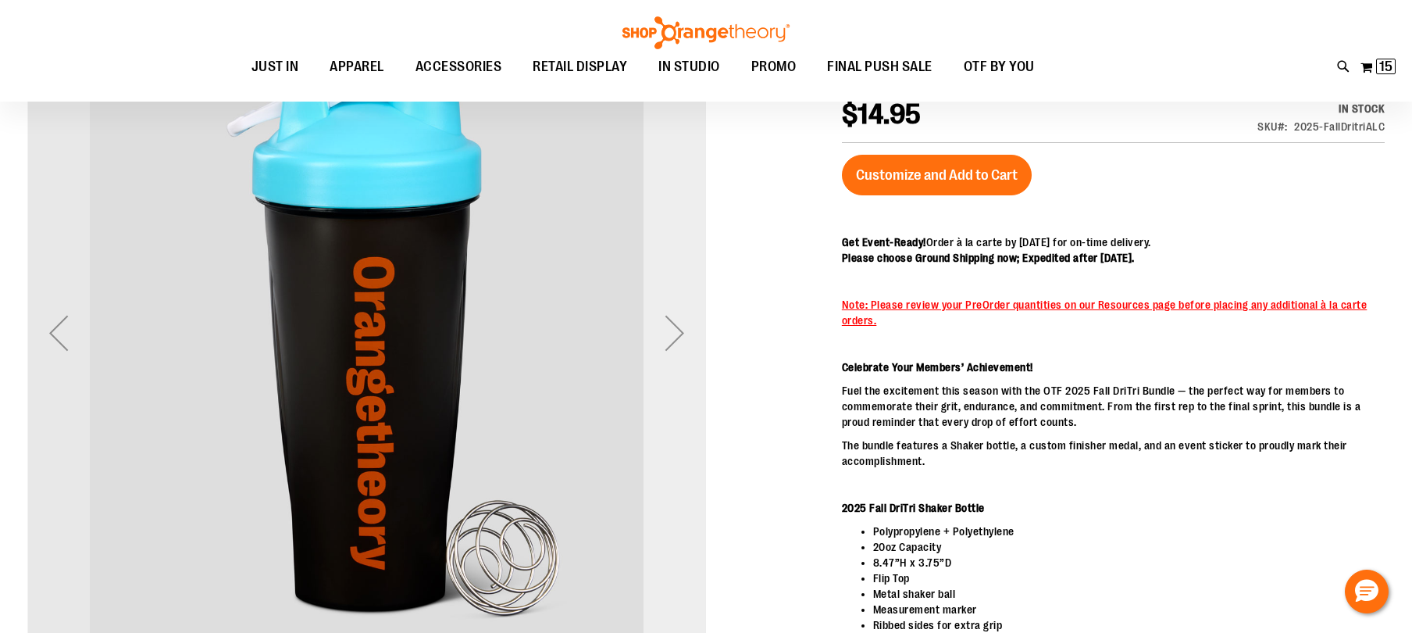
click at [692, 341] on div "Next" at bounding box center [675, 332] width 62 height 62
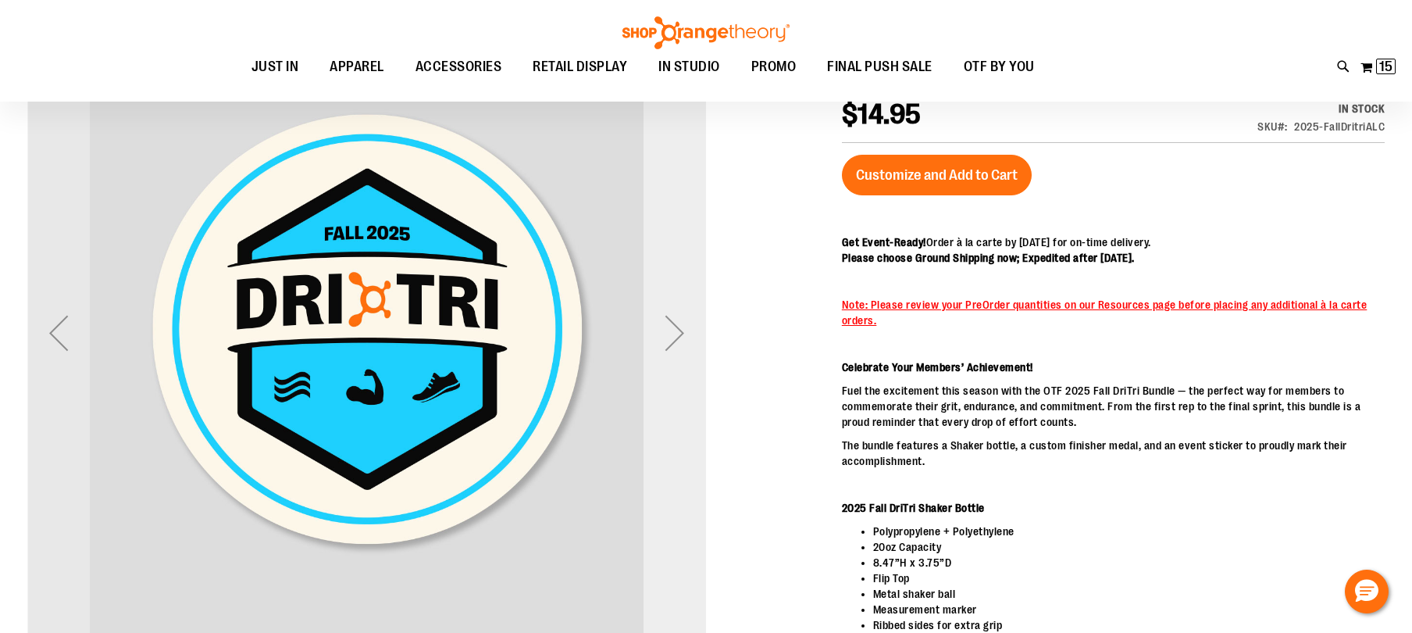
click at [692, 341] on div "Next" at bounding box center [675, 332] width 62 height 62
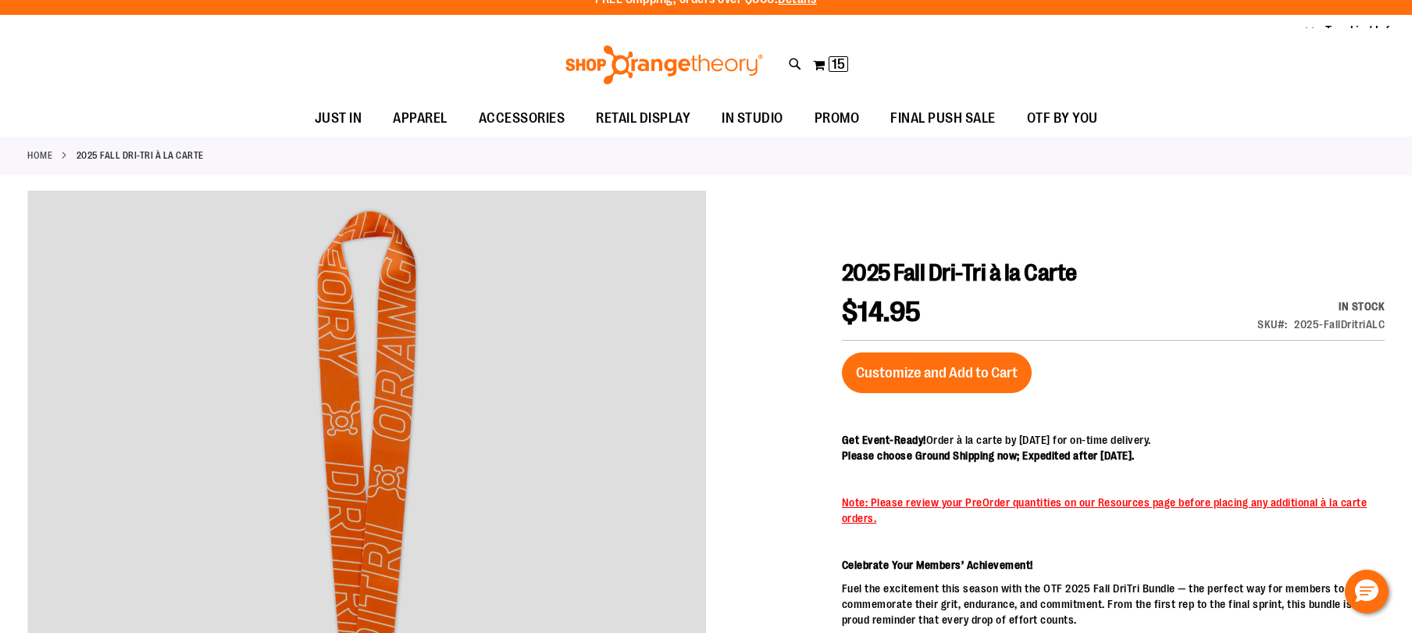
scroll to position [0, 0]
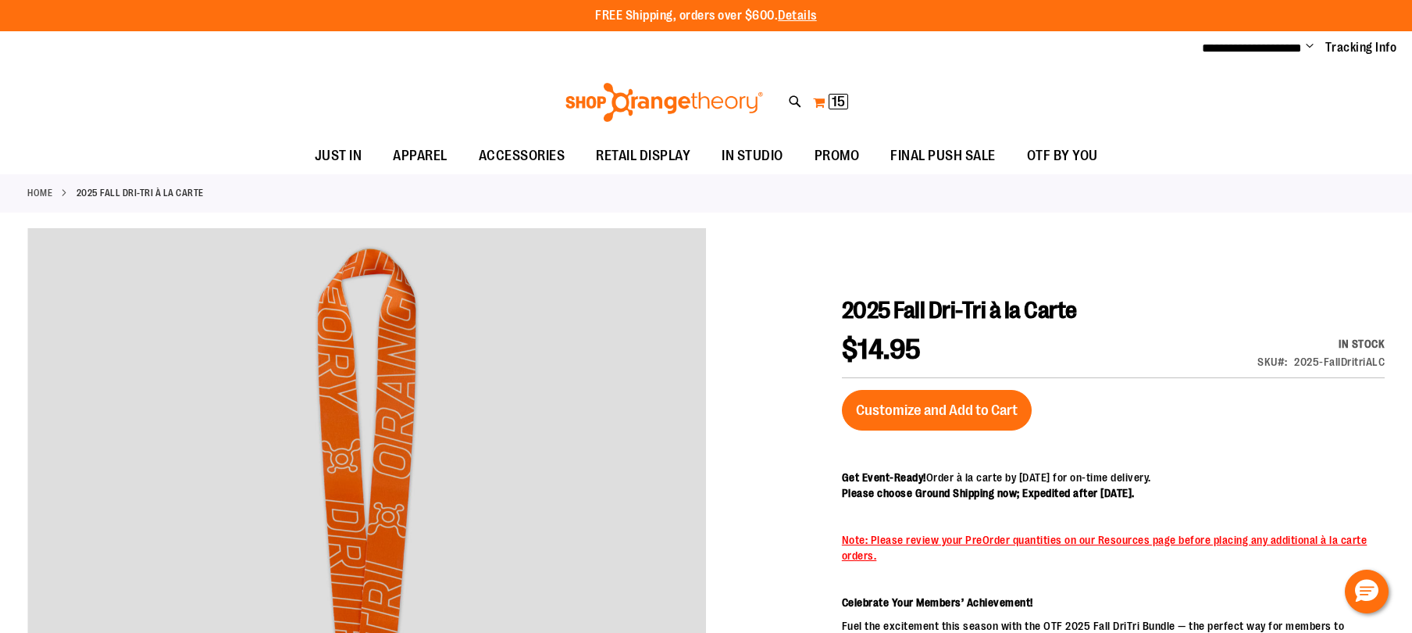
click at [832, 103] on span "15" at bounding box center [838, 102] width 13 height 16
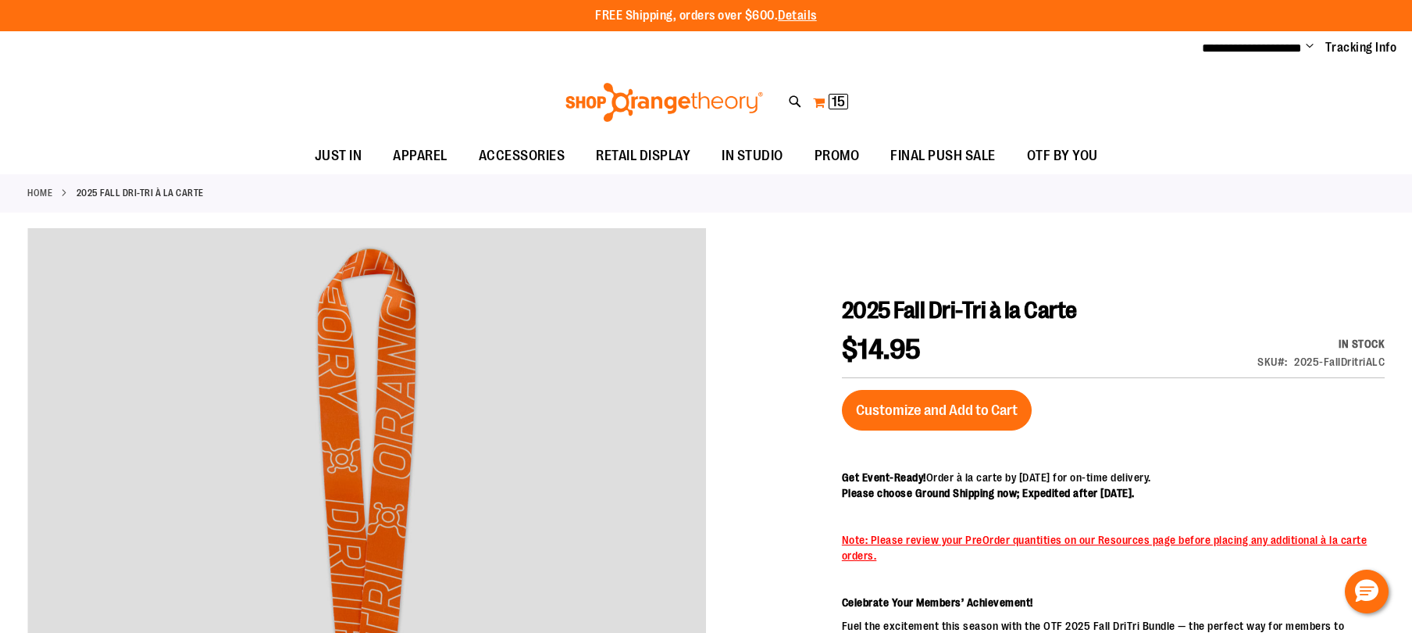
click at [839, 102] on span "15" at bounding box center [838, 102] width 13 height 16
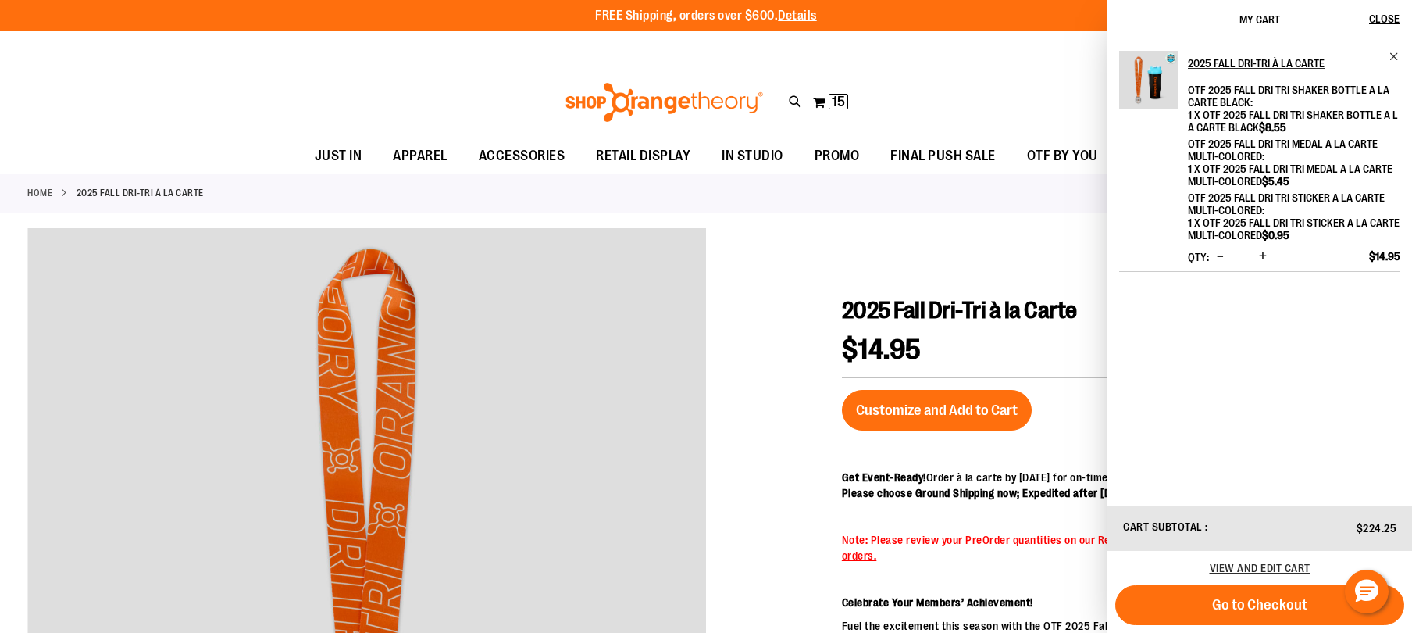
click at [1260, 255] on span "Increase product quantity" at bounding box center [1263, 256] width 8 height 16
click at [1255, 255] on button "Increase product quantity" at bounding box center [1263, 257] width 16 height 16
click at [1265, 260] on span "Increase product quantity" at bounding box center [1263, 256] width 8 height 16
click at [1257, 257] on button "Increase product quantity" at bounding box center [1263, 257] width 16 height 16
click at [1264, 250] on span "Increase product quantity" at bounding box center [1263, 256] width 8 height 16
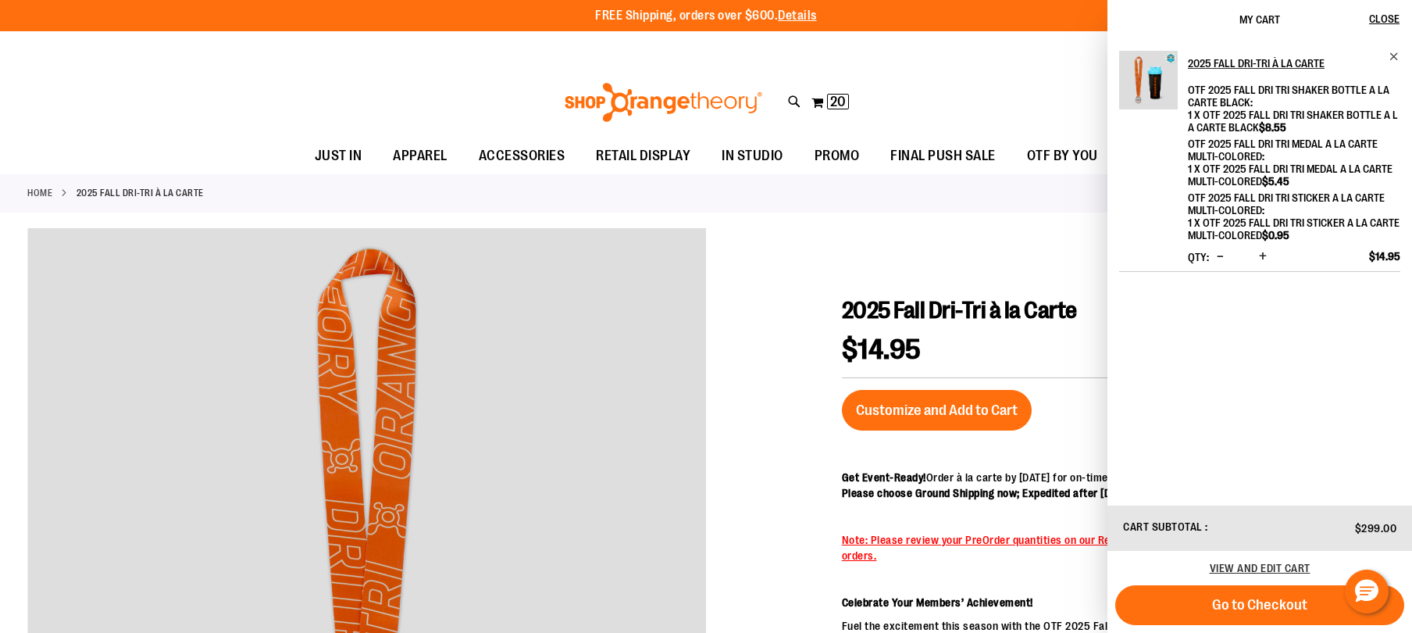
click at [1264, 250] on span "Increase product quantity" at bounding box center [1263, 256] width 8 height 16
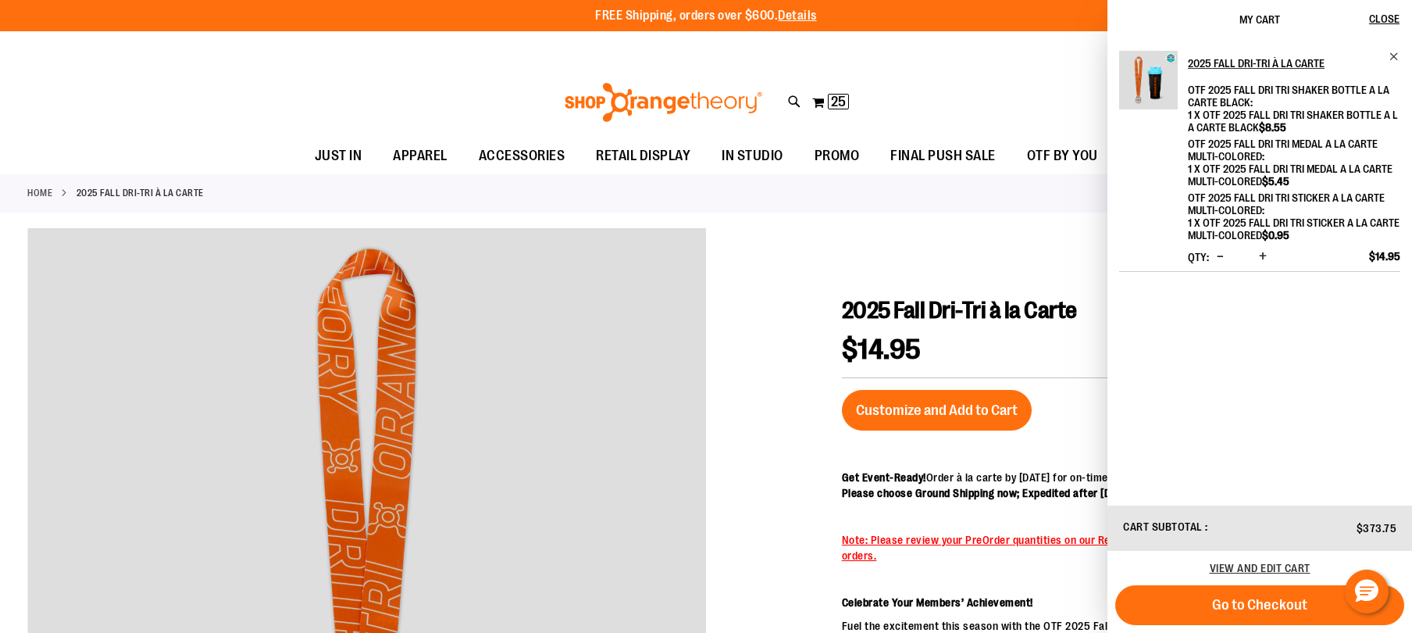
click at [1264, 250] on span "Increase product quantity" at bounding box center [1263, 256] width 8 height 16
click at [1221, 257] on span "Decrease product quantity" at bounding box center [1220, 256] width 7 height 16
drag, startPoint x: 1219, startPoint y: 594, endPoint x: 1344, endPoint y: 395, distance: 235.1
click at [1344, 398] on div "2025 Fall Dri-Tri à la Carte OTF 2025 Fall Dri Tri Shaker Bottle A La Carte Bla…" at bounding box center [1259, 271] width 305 height 465
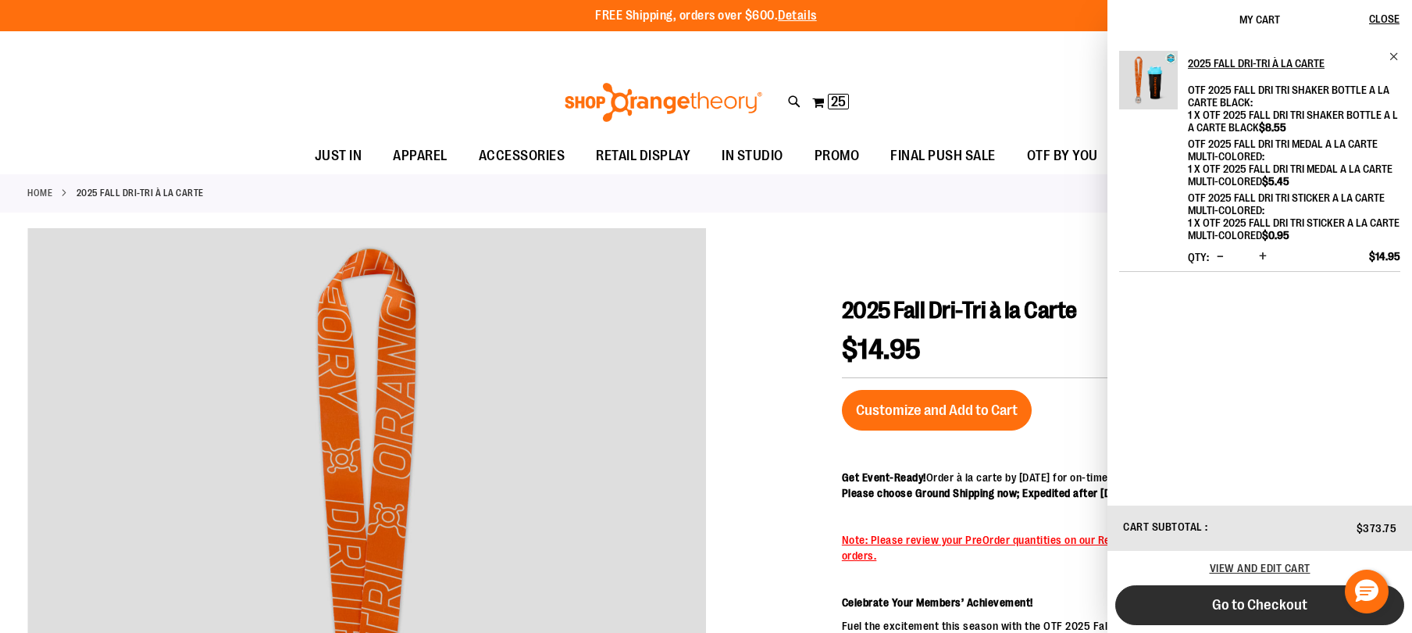
click at [1273, 604] on span "Go to Checkout" at bounding box center [1259, 604] width 95 height 17
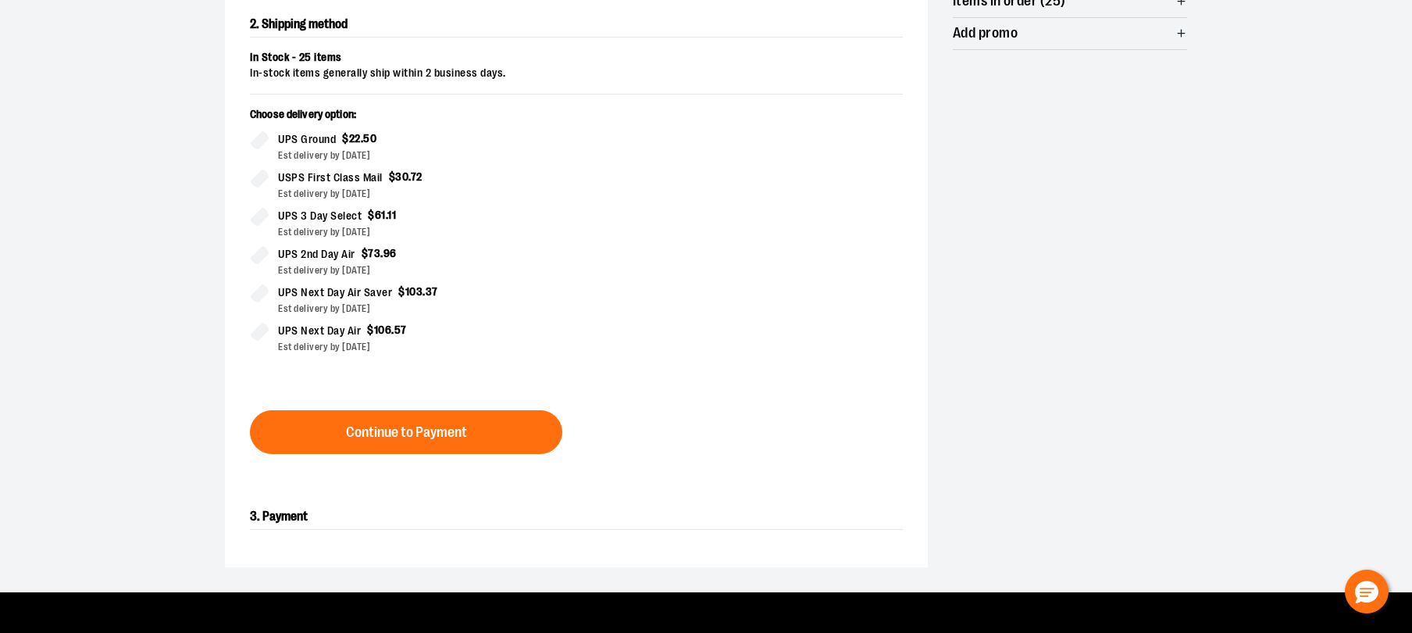
scroll to position [312, 0]
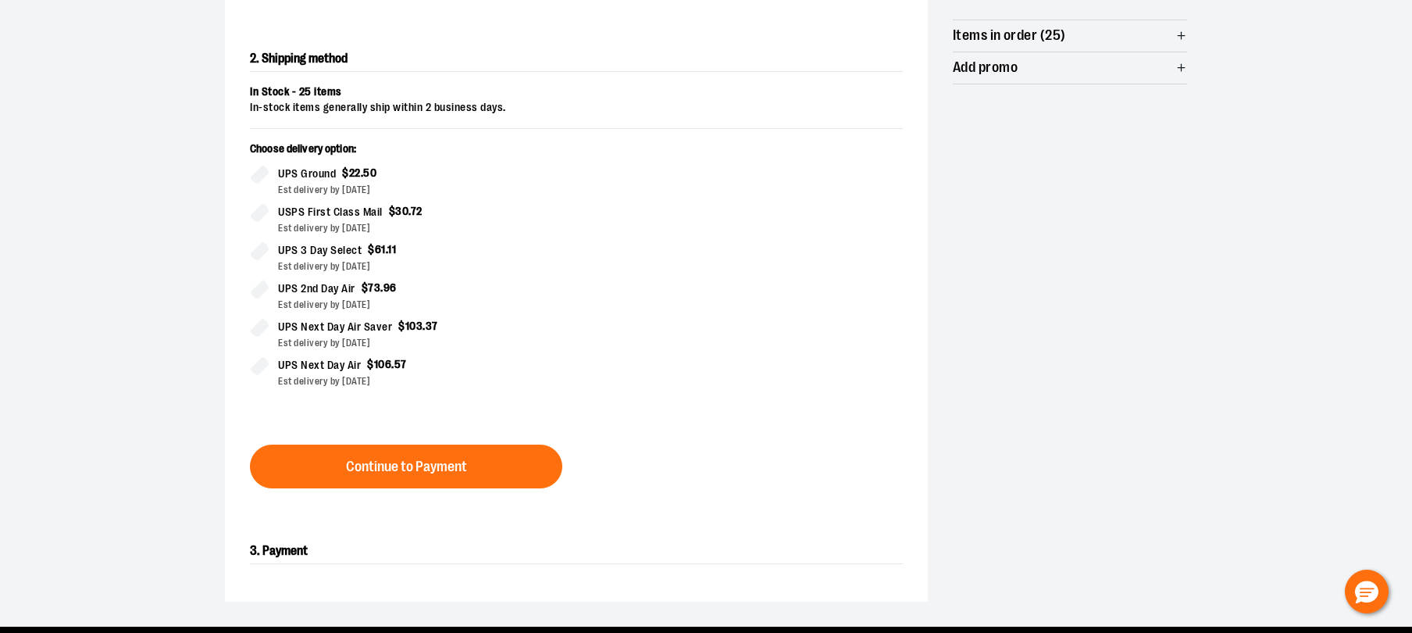
click at [269, 364] on label "UPS Next Day Air $ 106 . 57 Est delivery by [DATE]" at bounding box center [407, 372] width 314 height 32
click at [940, 403] on div "**********" at bounding box center [706, 228] width 962 height 747
click at [1260, 299] on div "**********" at bounding box center [706, 210] width 1125 height 831
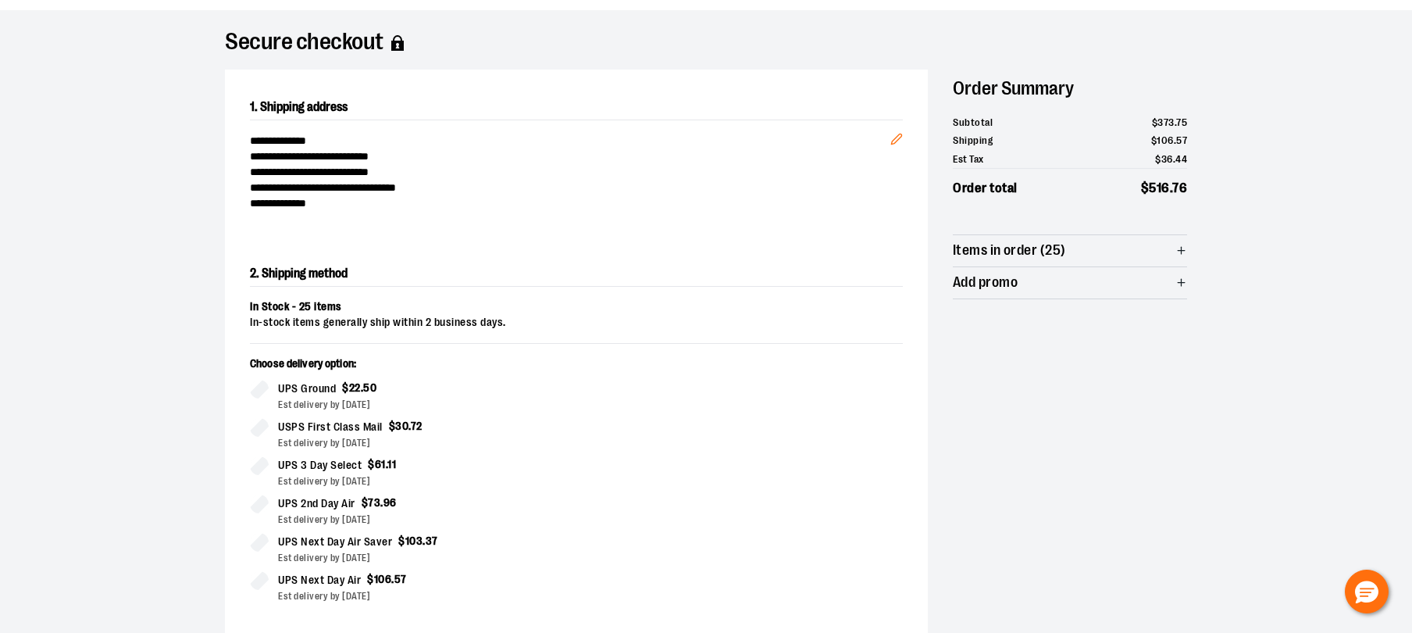
scroll to position [0, 0]
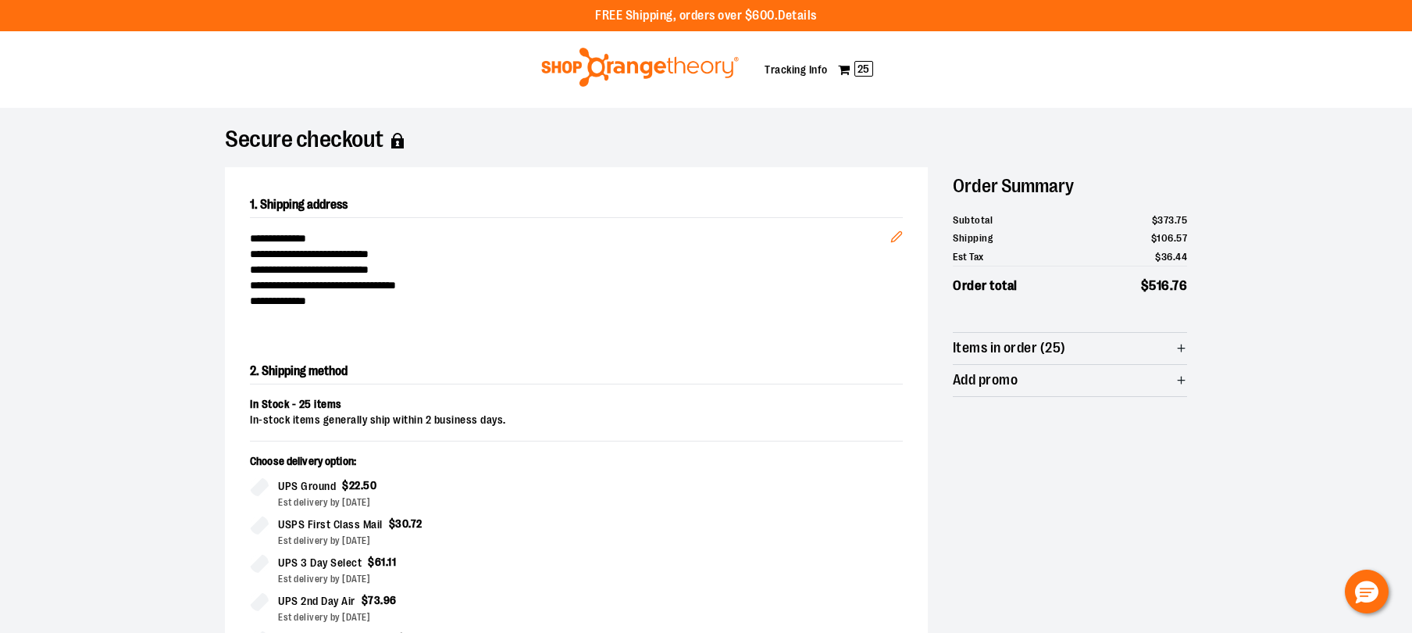
click at [1294, 358] on section "**********" at bounding box center [706, 523] width 1412 height 831
click at [1378, 632] on div at bounding box center [706, 633] width 1412 height 0
click at [1310, 137] on section "**********" at bounding box center [706, 523] width 1412 height 831
